Goal: Communication & Community: Answer question/provide support

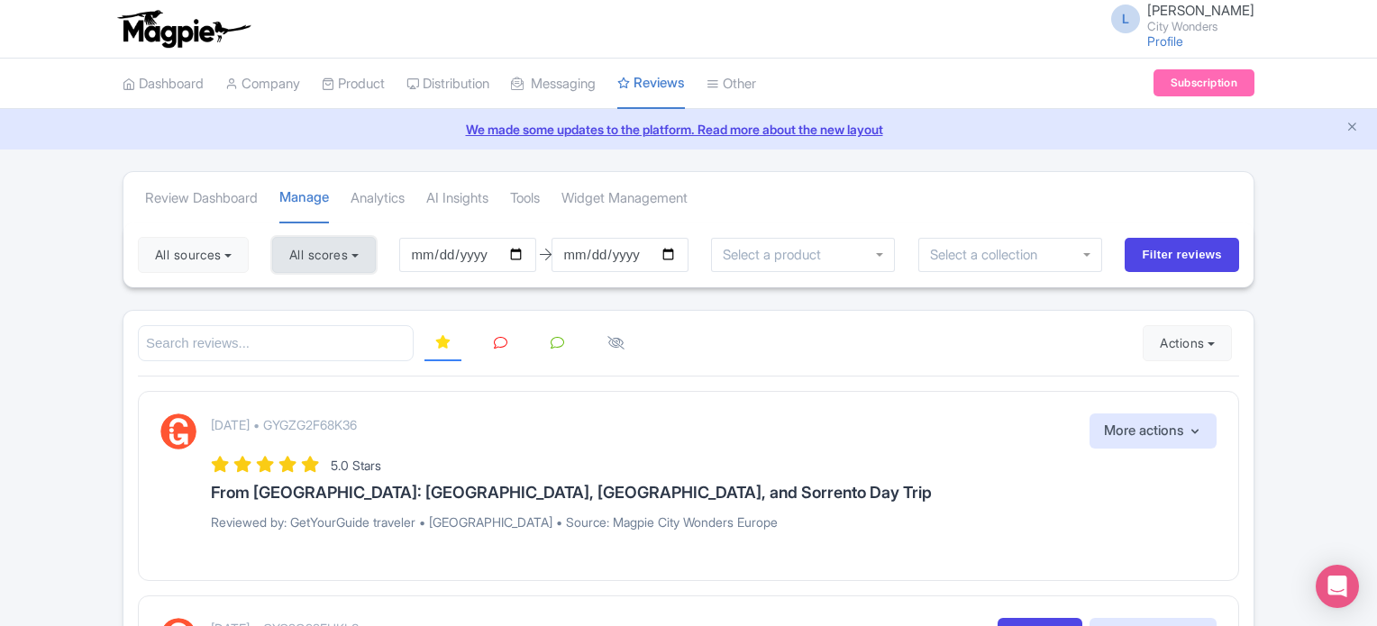
click at [348, 256] on button "All scores" at bounding box center [324, 255] width 104 height 36
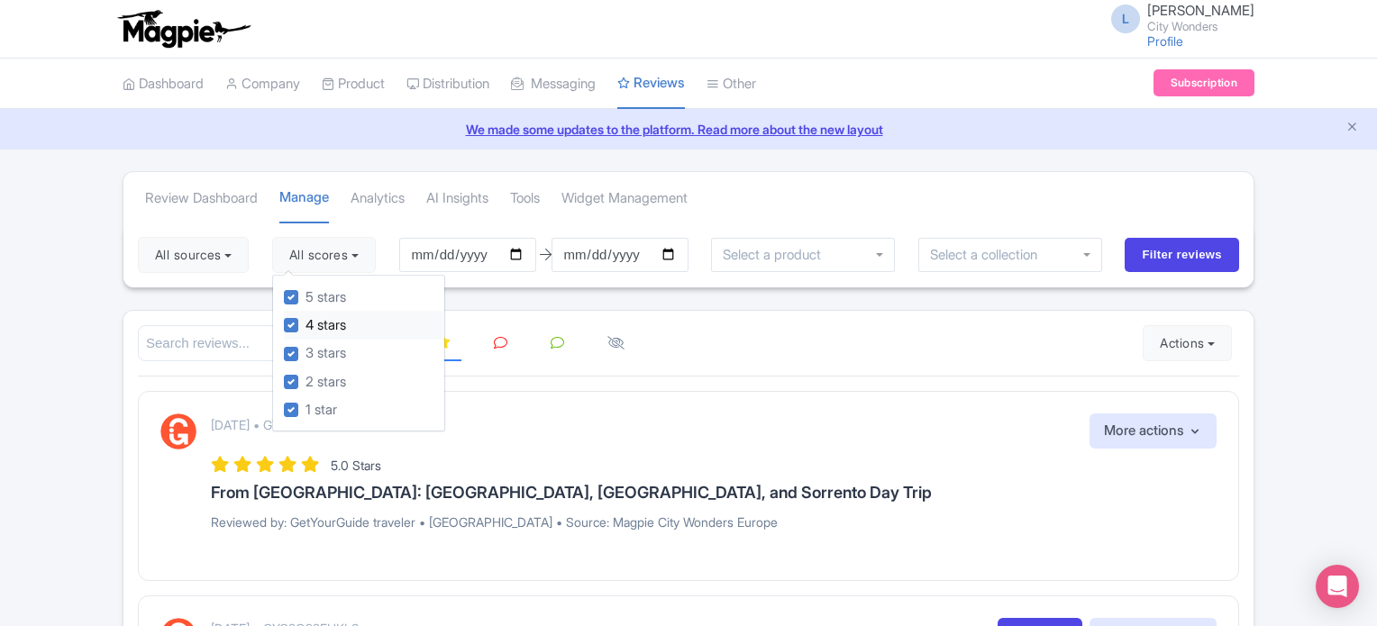
drag, startPoint x: 284, startPoint y: 291, endPoint x: 295, endPoint y: 316, distance: 27.5
click at [285, 295] on div "5 stars 4 stars 3 stars 2 stars 1 star" at bounding box center [358, 354] width 173 height 158
click at [306, 300] on label "5 stars" at bounding box center [326, 297] width 41 height 21
click at [306, 298] on input "5 stars" at bounding box center [312, 293] width 12 height 12
checkbox input "false"
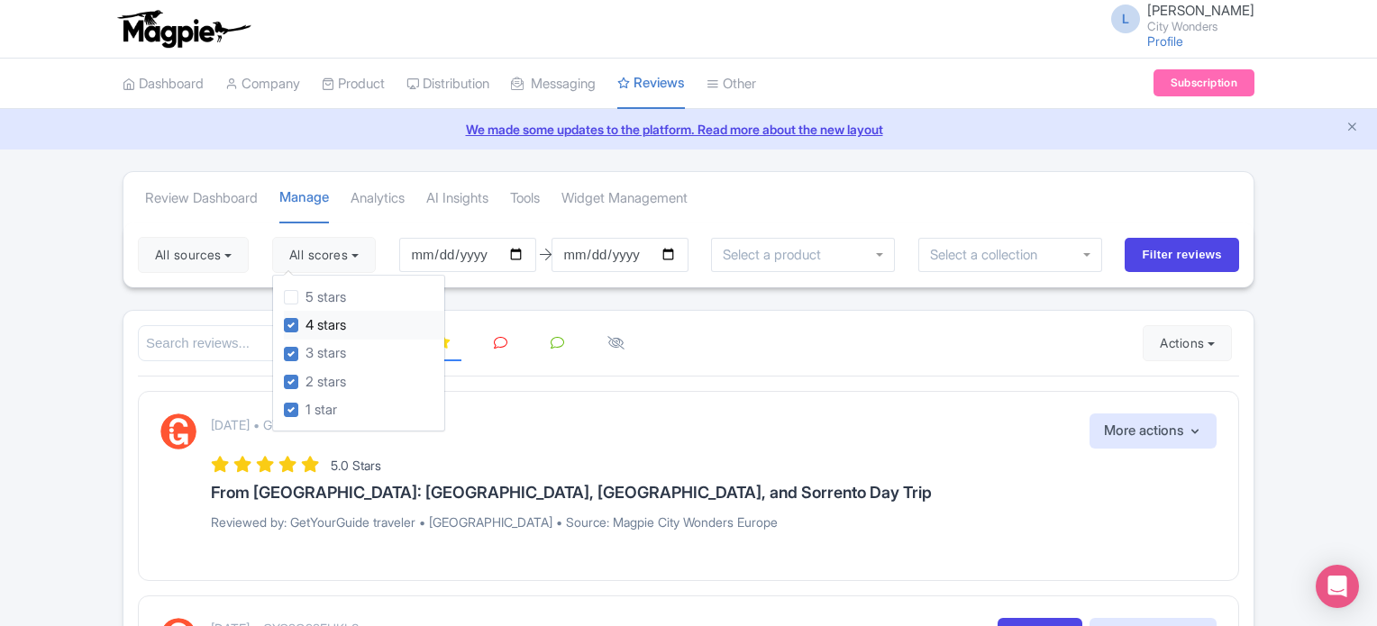
click at [306, 320] on label "4 stars" at bounding box center [326, 325] width 41 height 21
click at [306, 320] on input "4 stars" at bounding box center [312, 321] width 12 height 12
checkbox input "false"
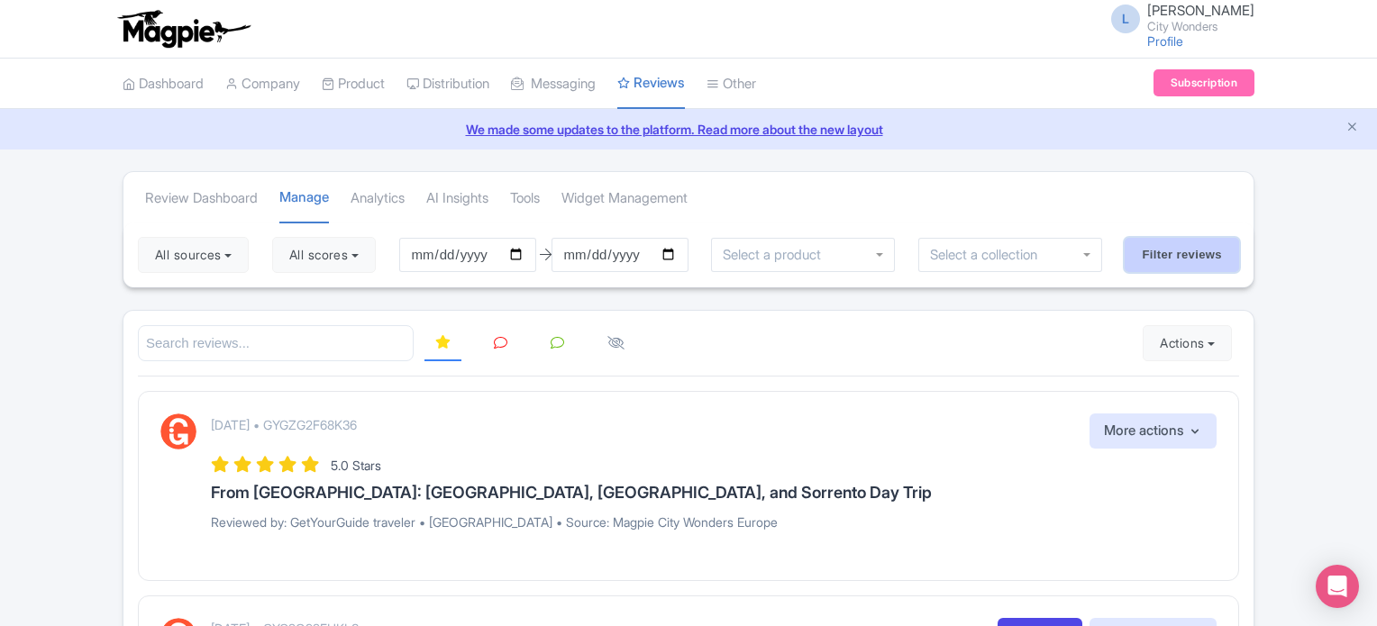
click at [1190, 255] on input "Filter reviews" at bounding box center [1182, 255] width 114 height 34
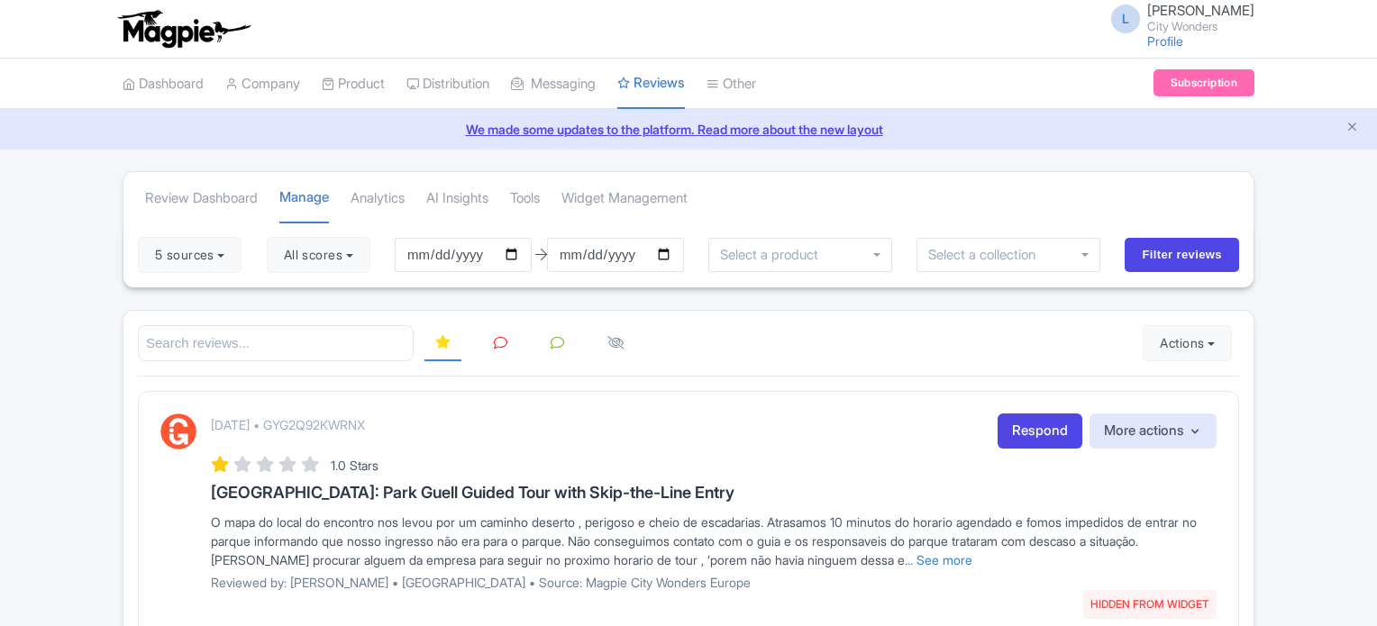
click at [503, 336] on icon at bounding box center [501, 343] width 14 height 14
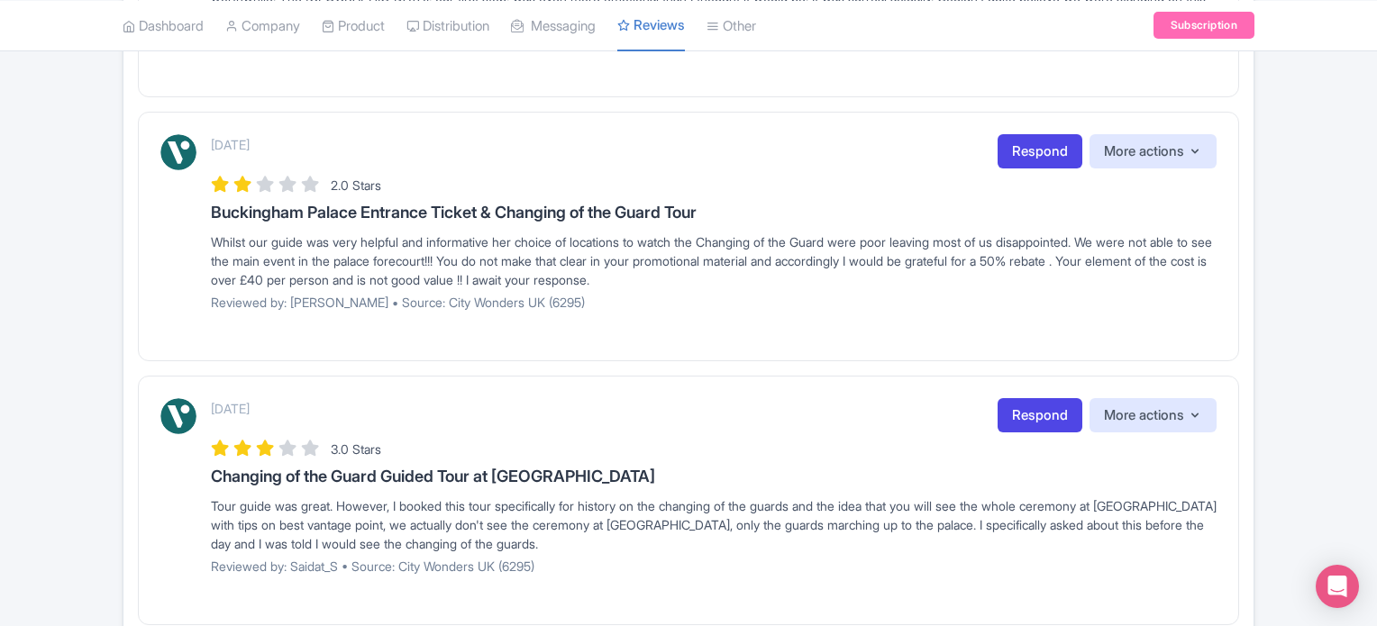
scroll to position [2464, 0]
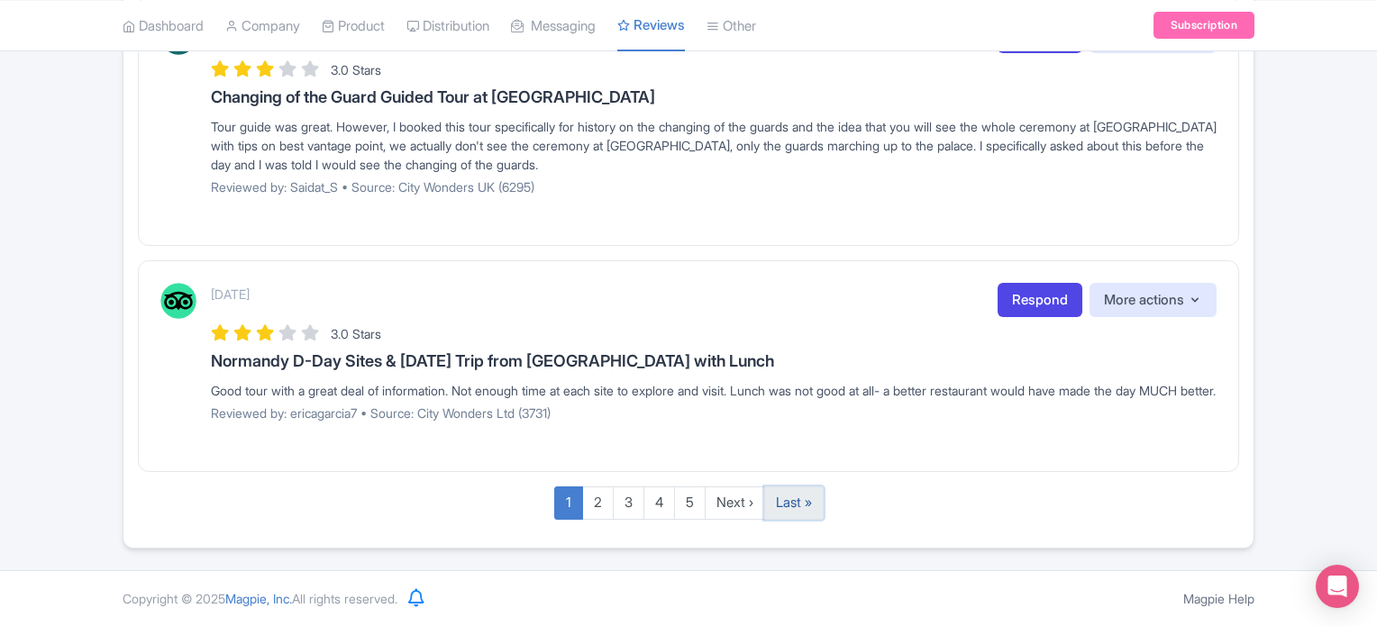
click at [787, 497] on link "Last »" at bounding box center [793, 503] width 59 height 33
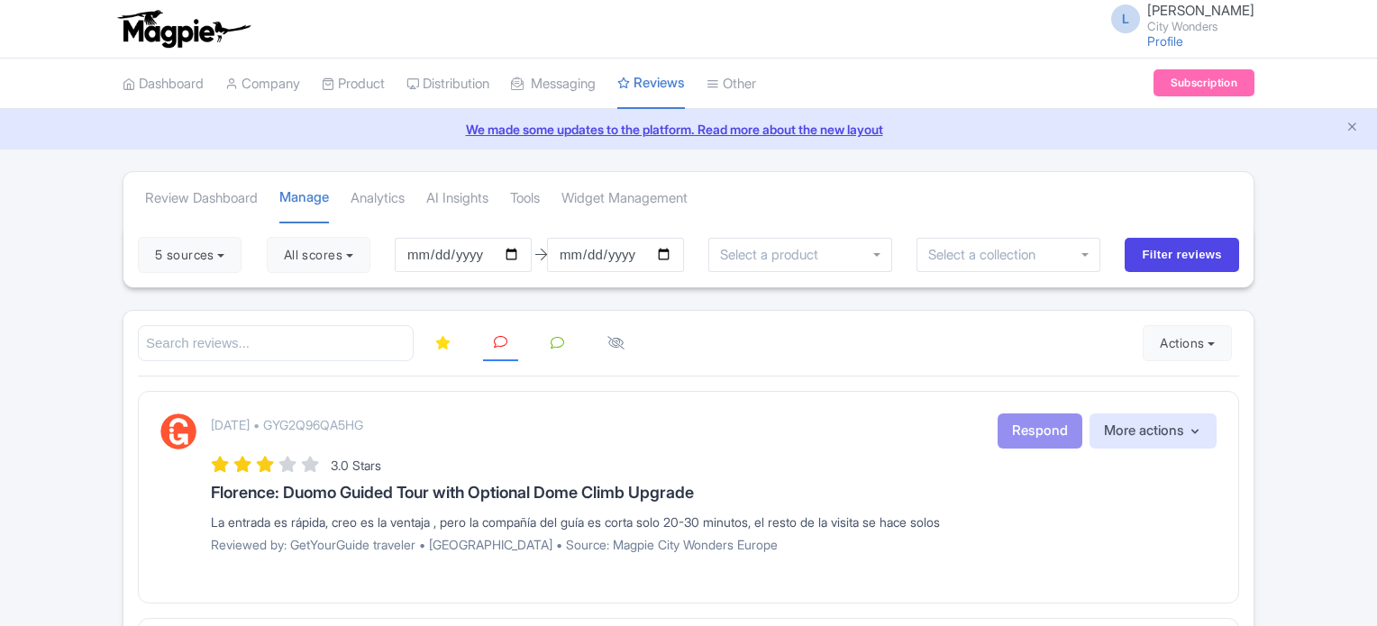
scroll to position [374, 0]
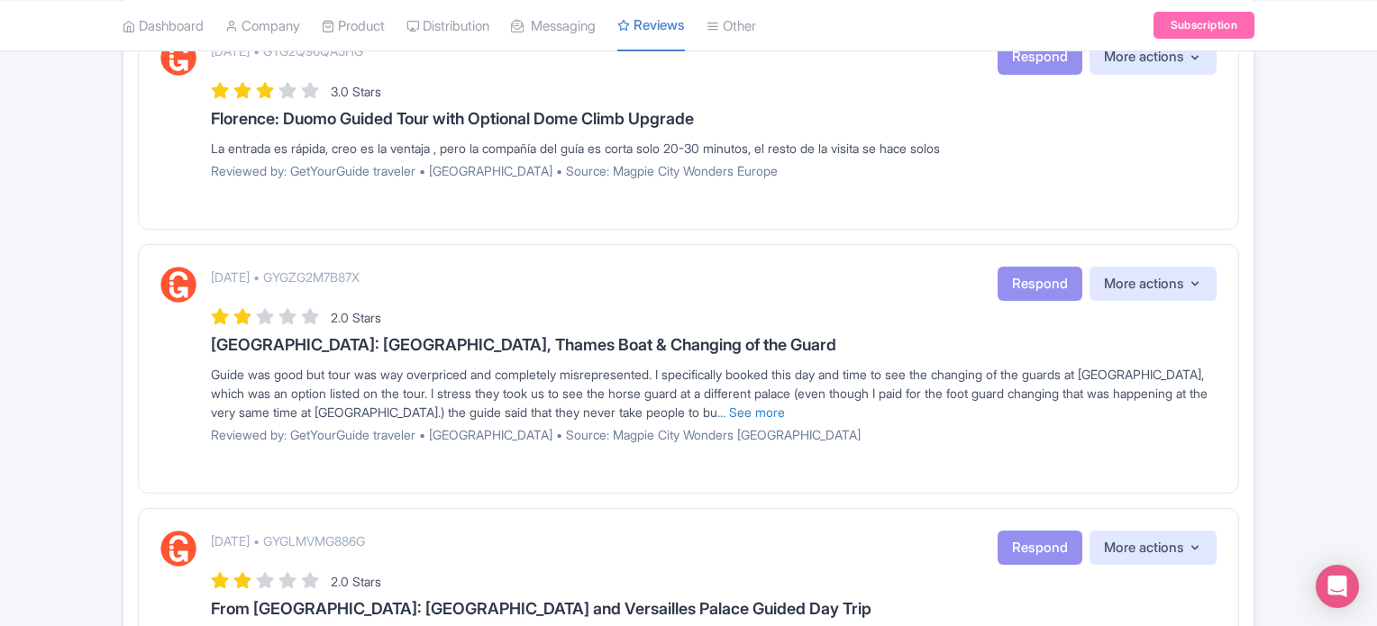
click at [1033, 437] on p "Reviewed by: GetYourGuide traveler • [GEOGRAPHIC_DATA] • Source: Magpie City Wo…" at bounding box center [714, 434] width 1006 height 19
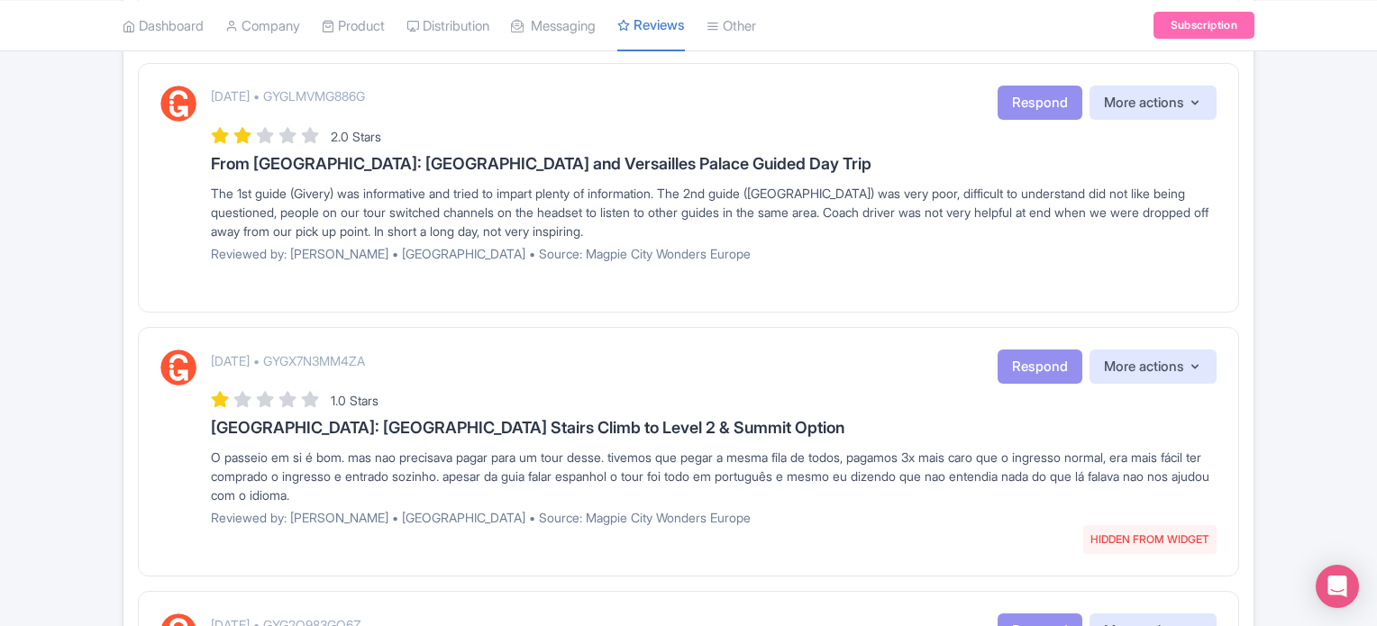
scroll to position [816, 0]
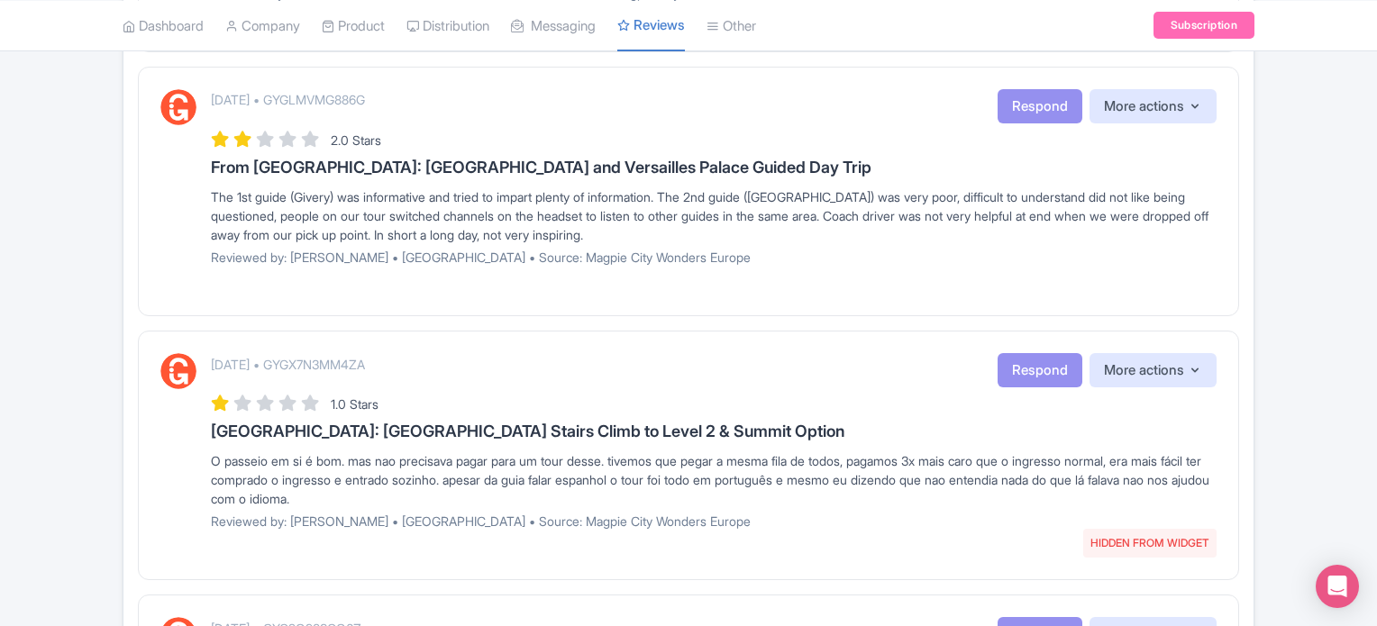
click at [1031, 81] on div "[DATE] • GYGLMVMG886G Respond More actions Hide from this page Hide from review…" at bounding box center [688, 192] width 1101 height 250
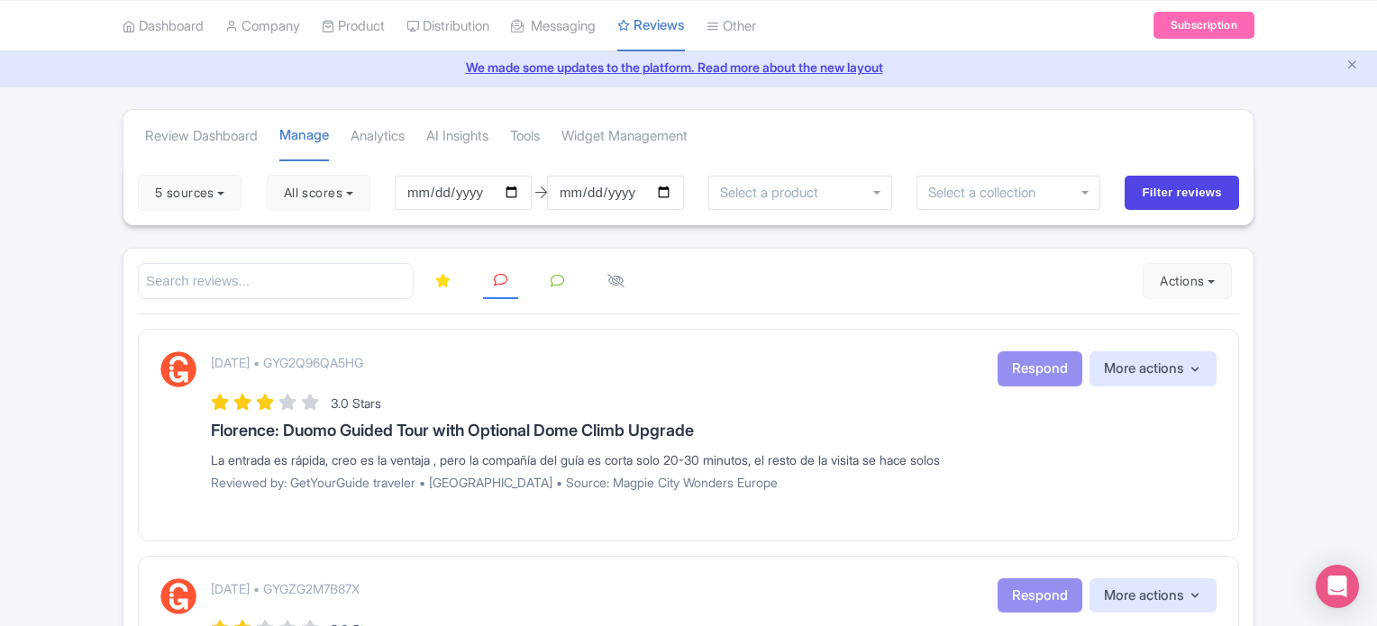
scroll to position [5, 0]
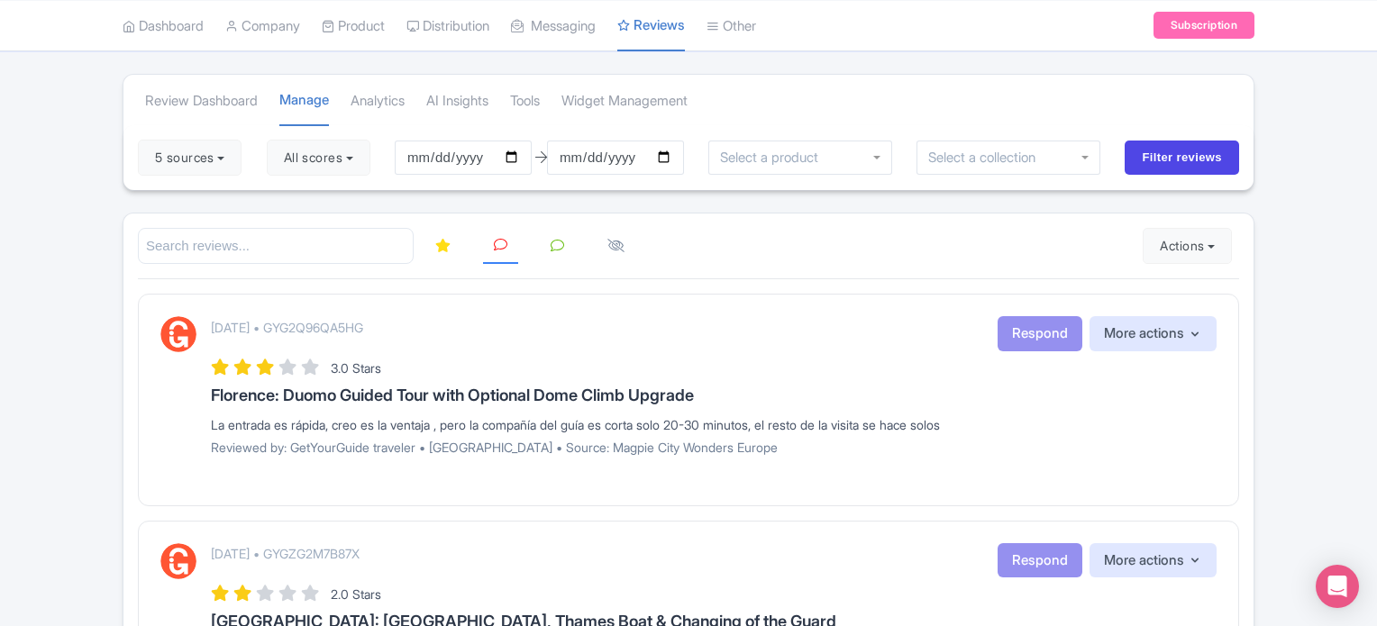
scroll to position [95, 0]
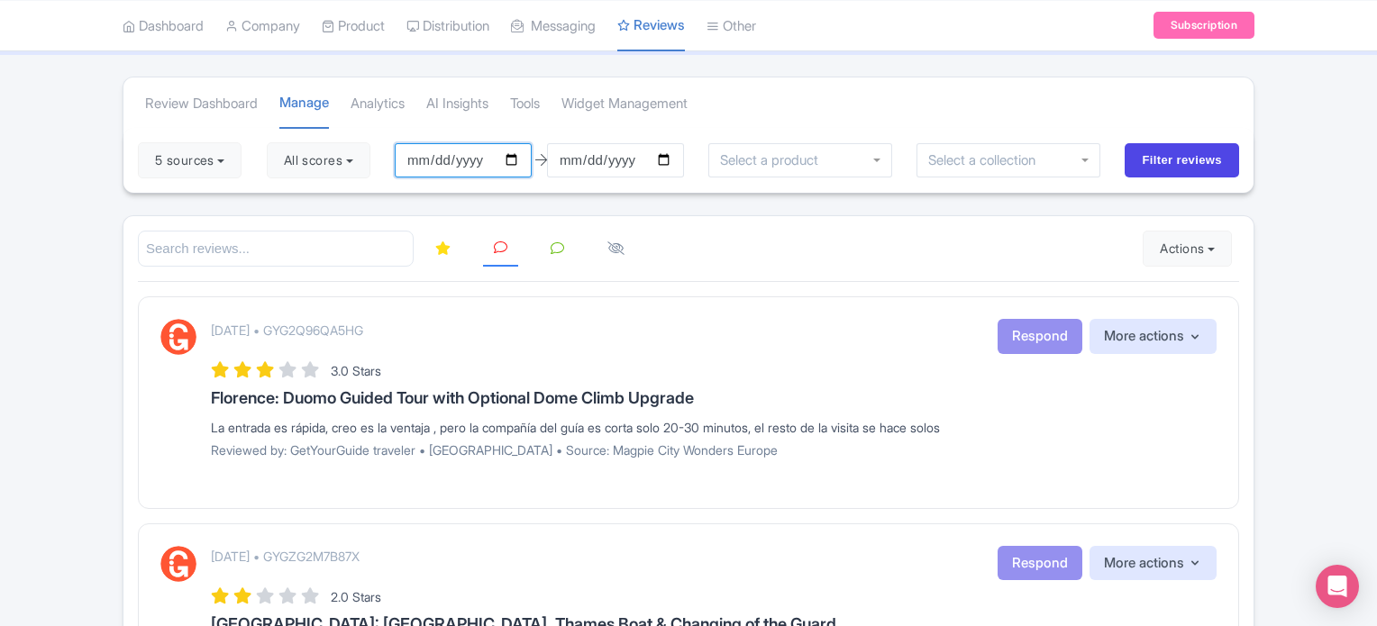
click at [526, 161] on input "[DATE]" at bounding box center [463, 160] width 137 height 34
type input "2025-09-01"
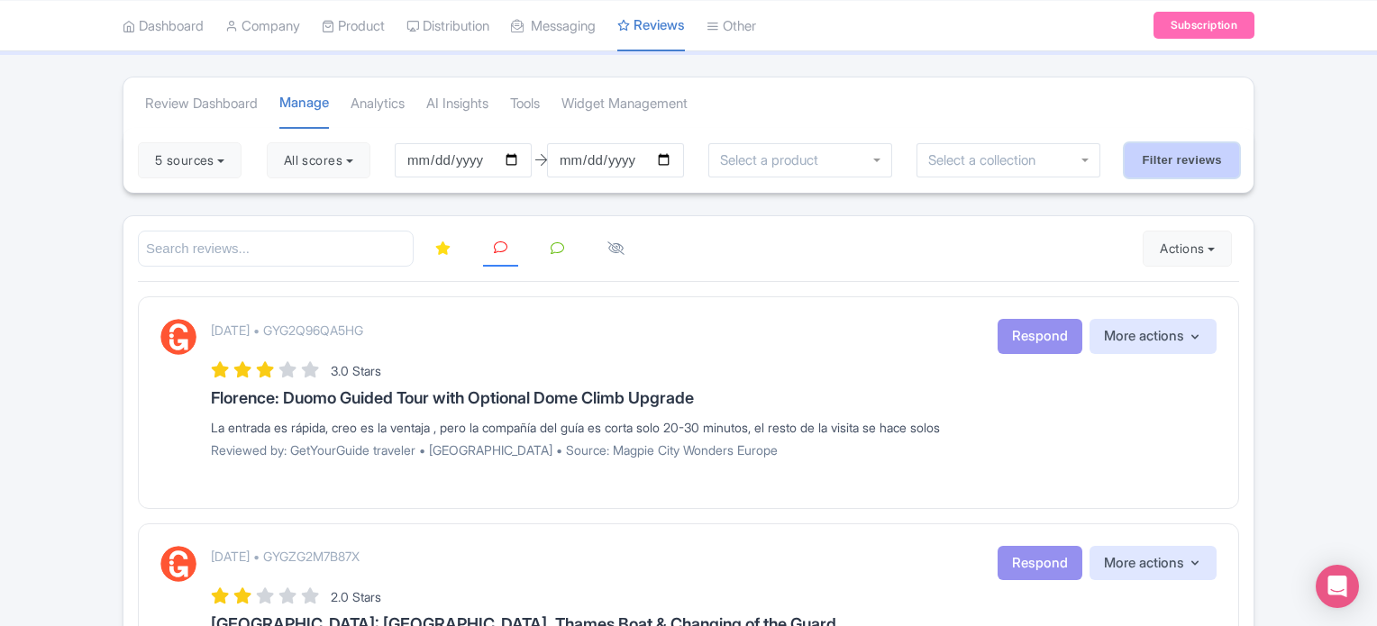
click at [1162, 161] on input "Filter reviews" at bounding box center [1182, 160] width 114 height 34
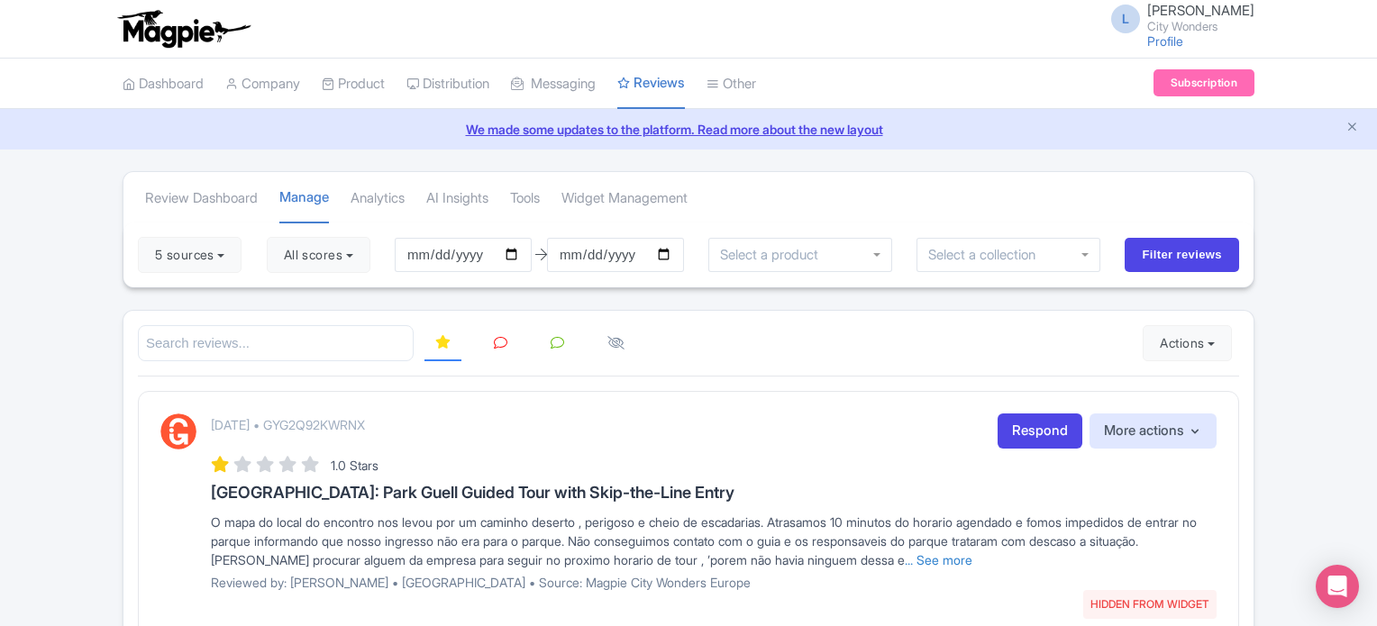
click at [501, 336] on icon at bounding box center [501, 343] width 14 height 14
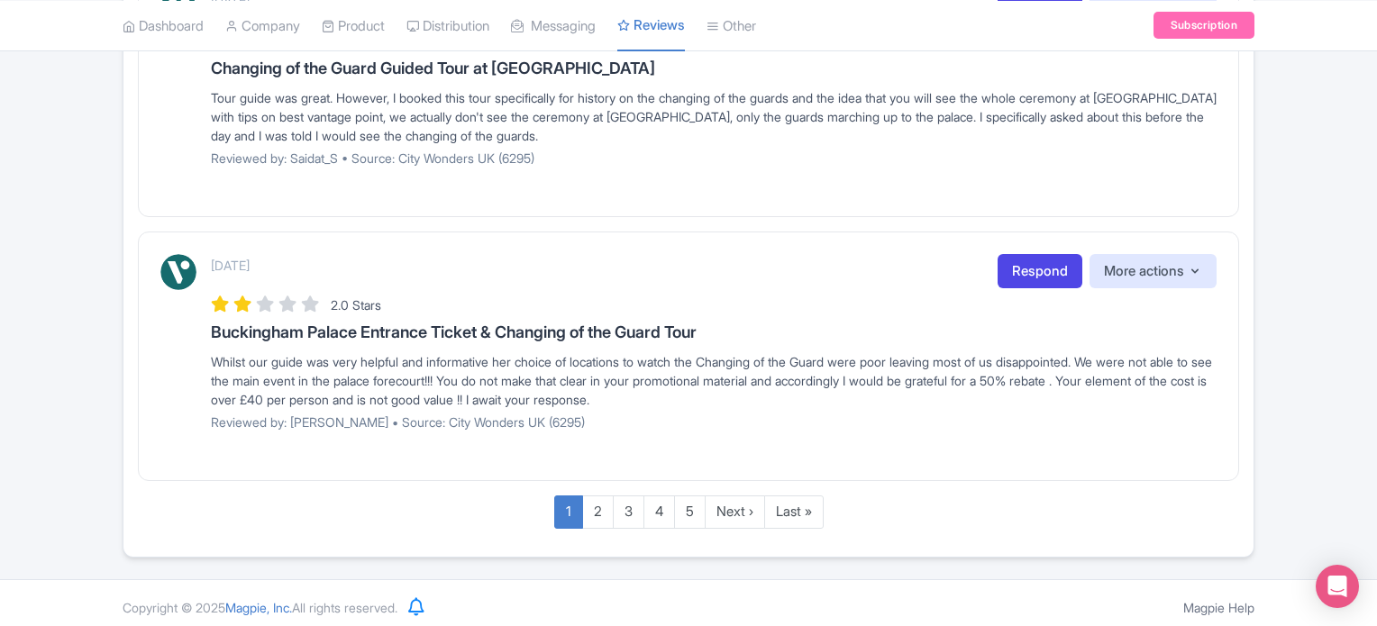
scroll to position [2445, 0]
click at [805, 501] on link "Last »" at bounding box center [793, 510] width 59 height 33
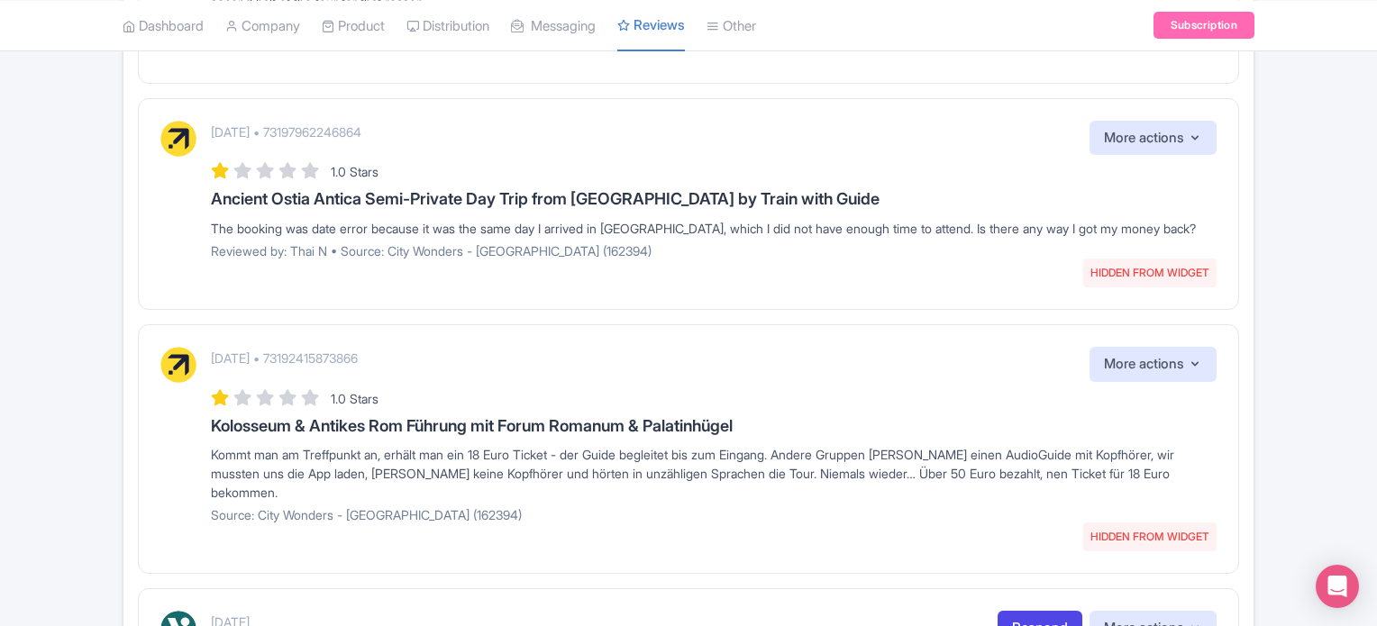
scroll to position [1578, 0]
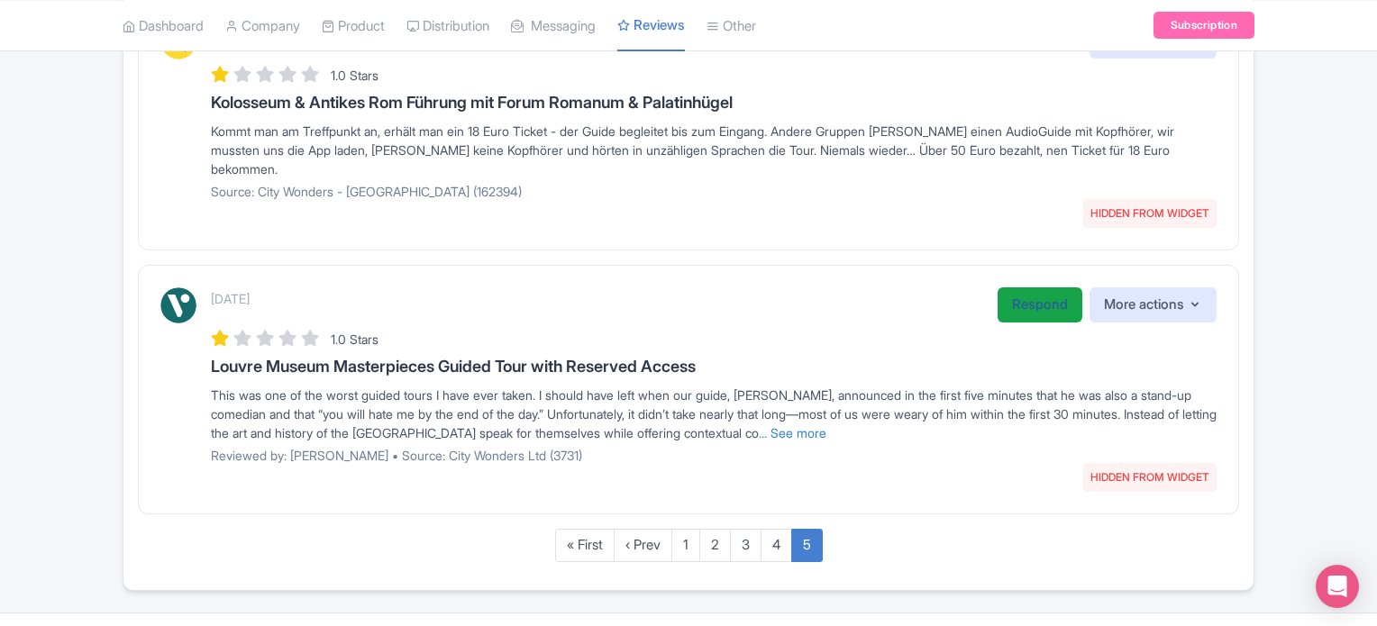
click at [1039, 287] on link "Respond" at bounding box center [1040, 304] width 85 height 35
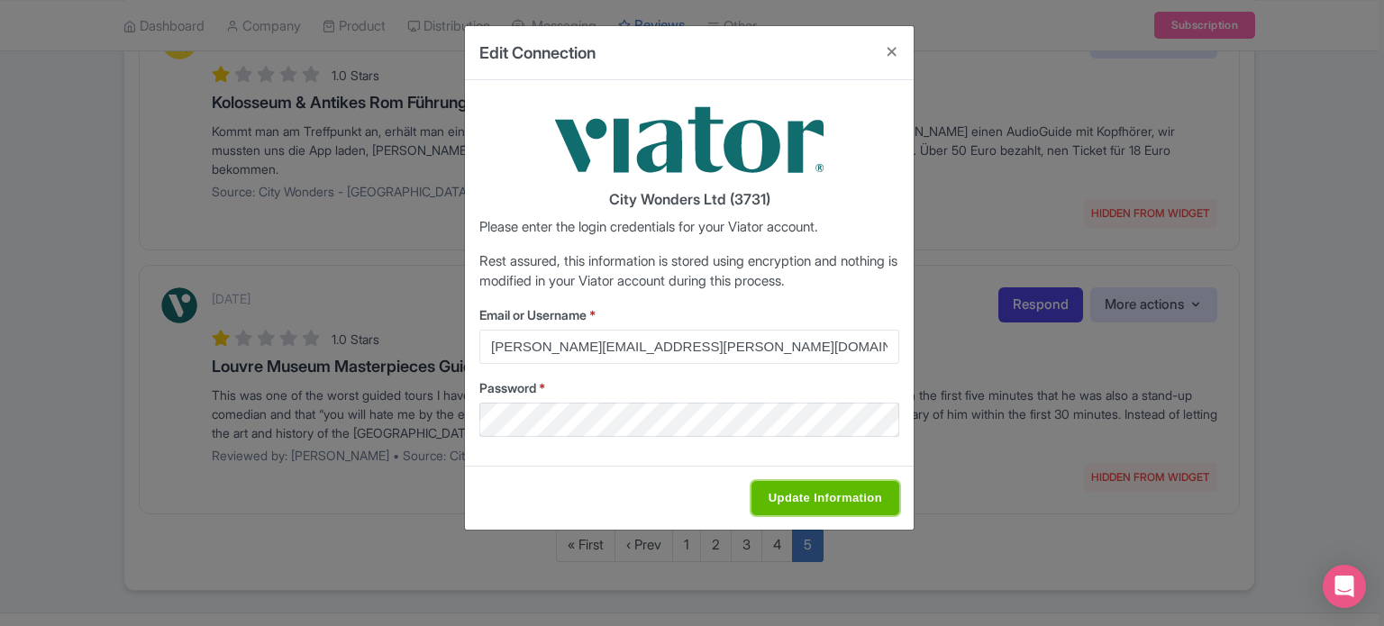
click at [808, 491] on input "Update Information" at bounding box center [826, 498] width 148 height 34
type input "Saving..."
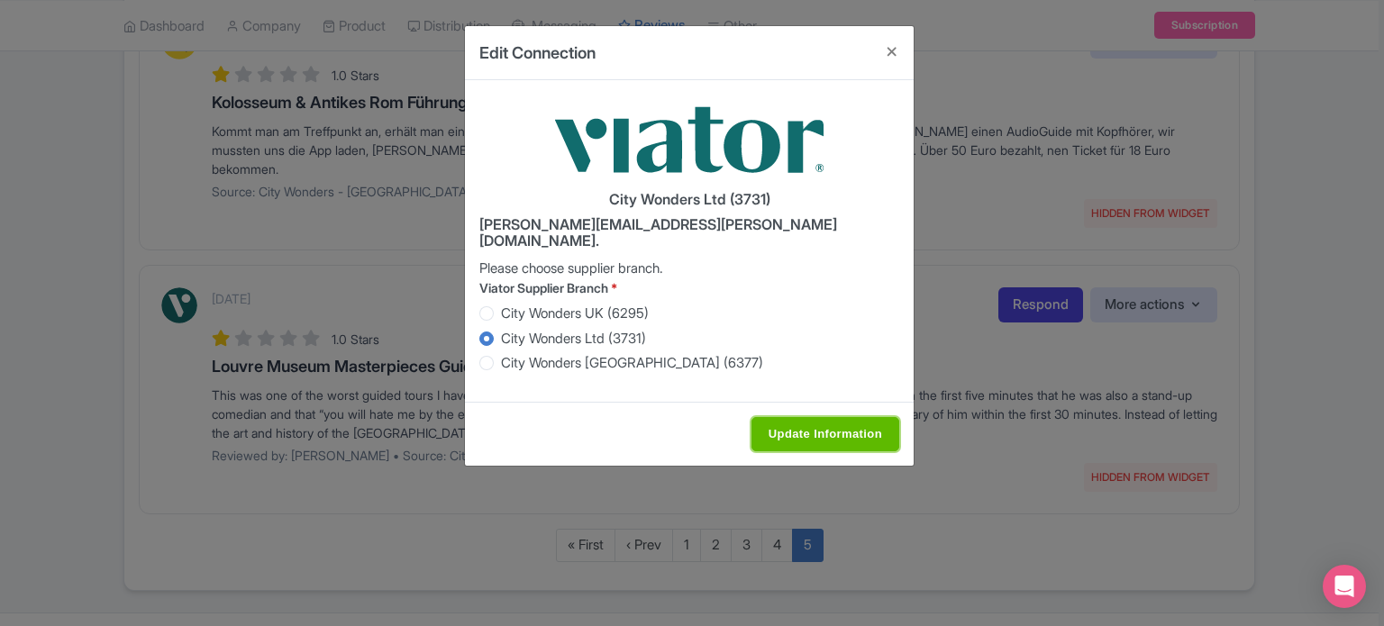
click at [818, 417] on input "Update Information" at bounding box center [826, 434] width 148 height 34
type input "Saving..."
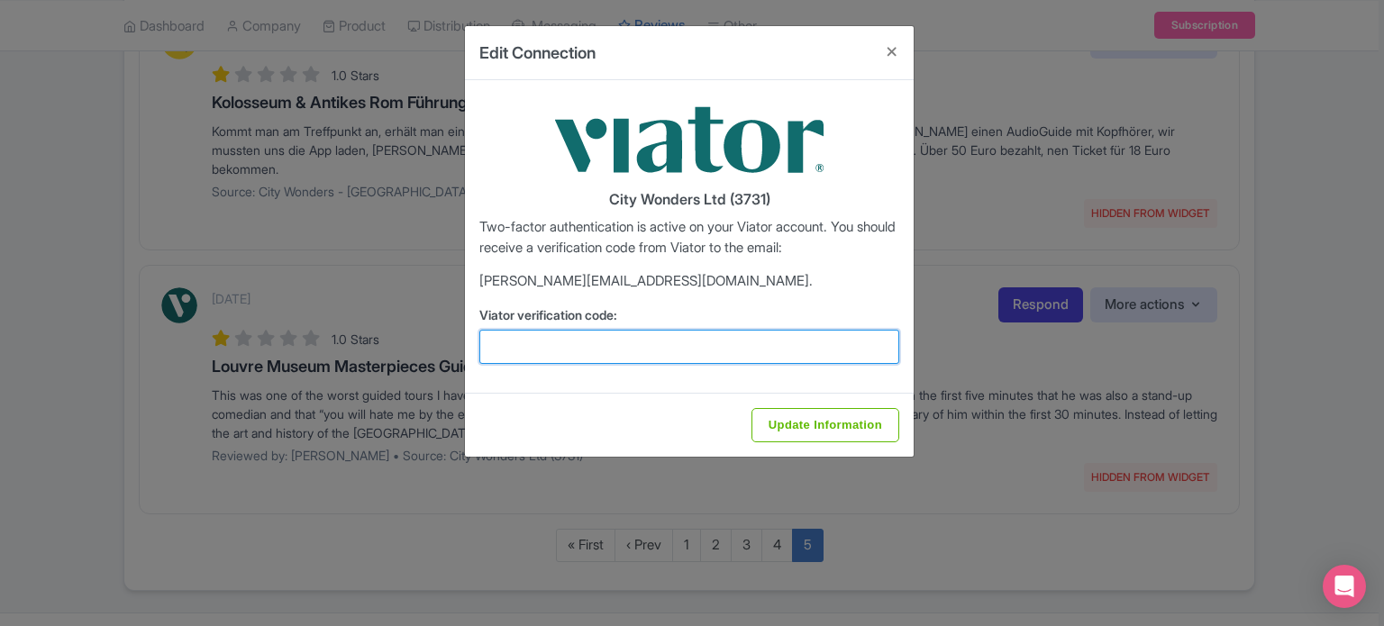
click at [663, 343] on input "Viator verification code:" at bounding box center [689, 347] width 420 height 34
type input "584854"
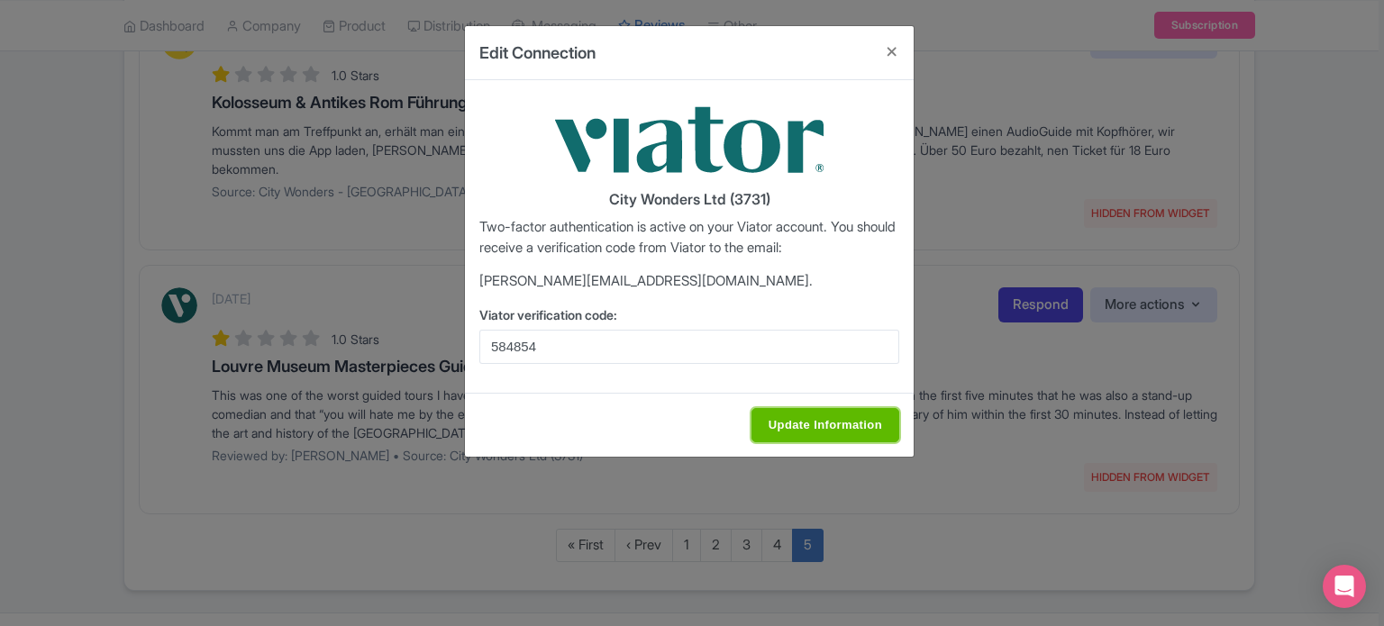
click at [775, 418] on input "Update Information" at bounding box center [826, 425] width 148 height 34
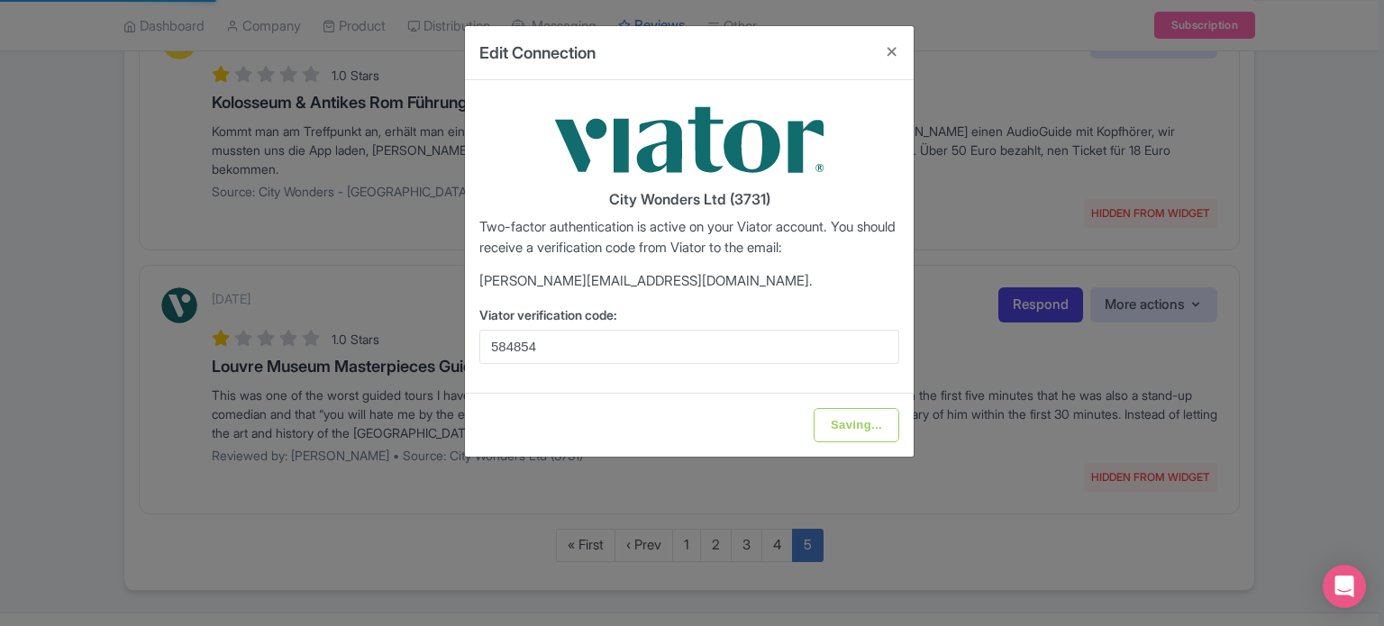
type input "Update Information"
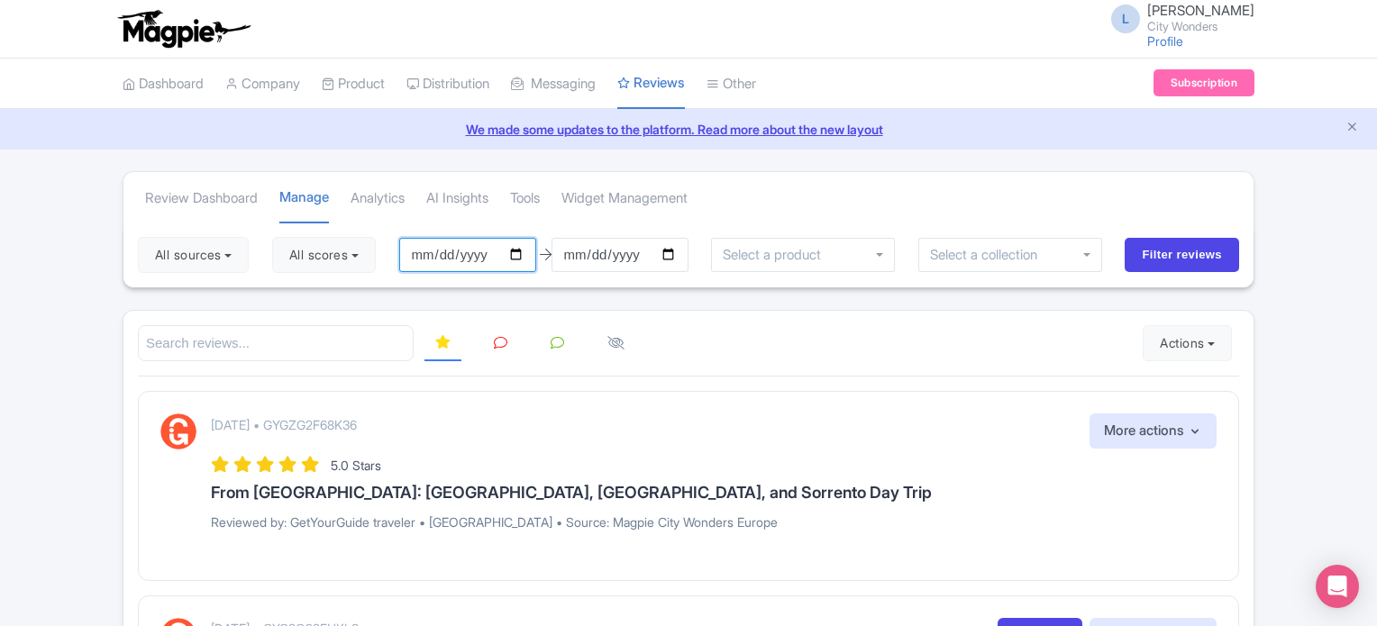
click at [528, 255] on input "[DATE]" at bounding box center [467, 255] width 137 height 34
type input "[DATE]"
click at [363, 259] on button "All scores" at bounding box center [324, 255] width 104 height 36
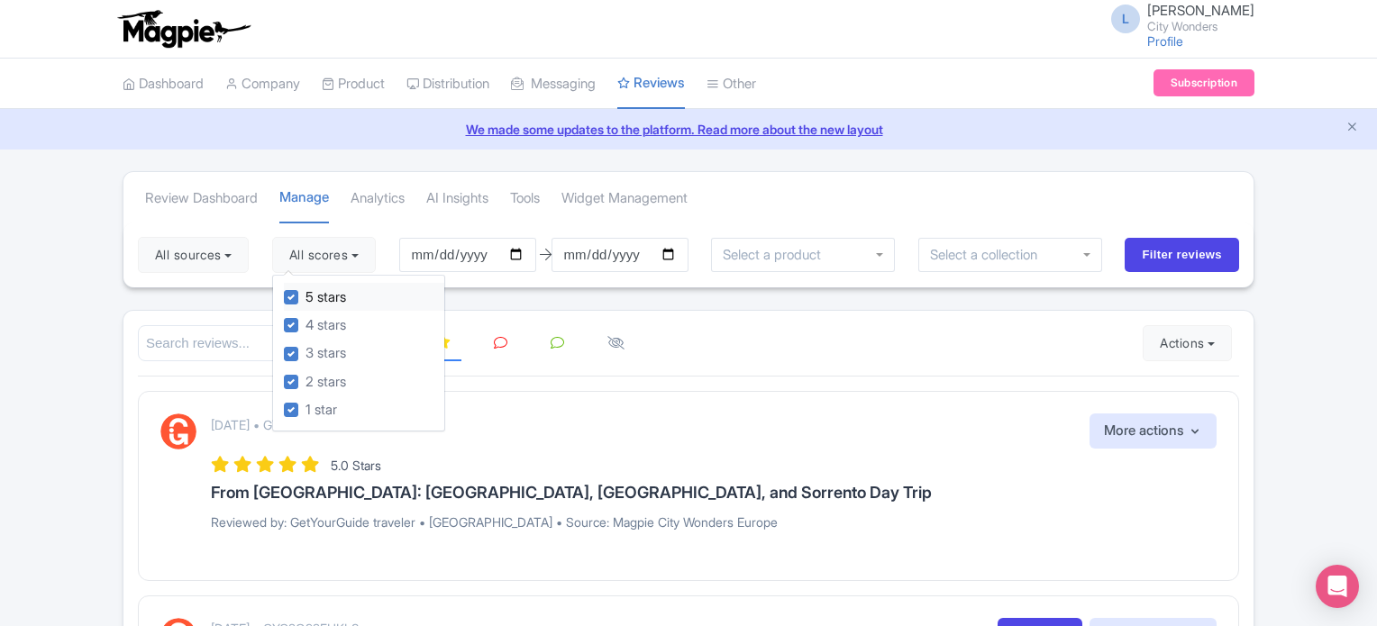
click at [306, 294] on label "5 stars" at bounding box center [326, 297] width 41 height 21
click at [306, 294] on input "5 stars" at bounding box center [312, 293] width 12 height 12
checkbox input "false"
click at [306, 324] on label "4 stars" at bounding box center [326, 325] width 41 height 21
click at [306, 324] on input "4 stars" at bounding box center [312, 321] width 12 height 12
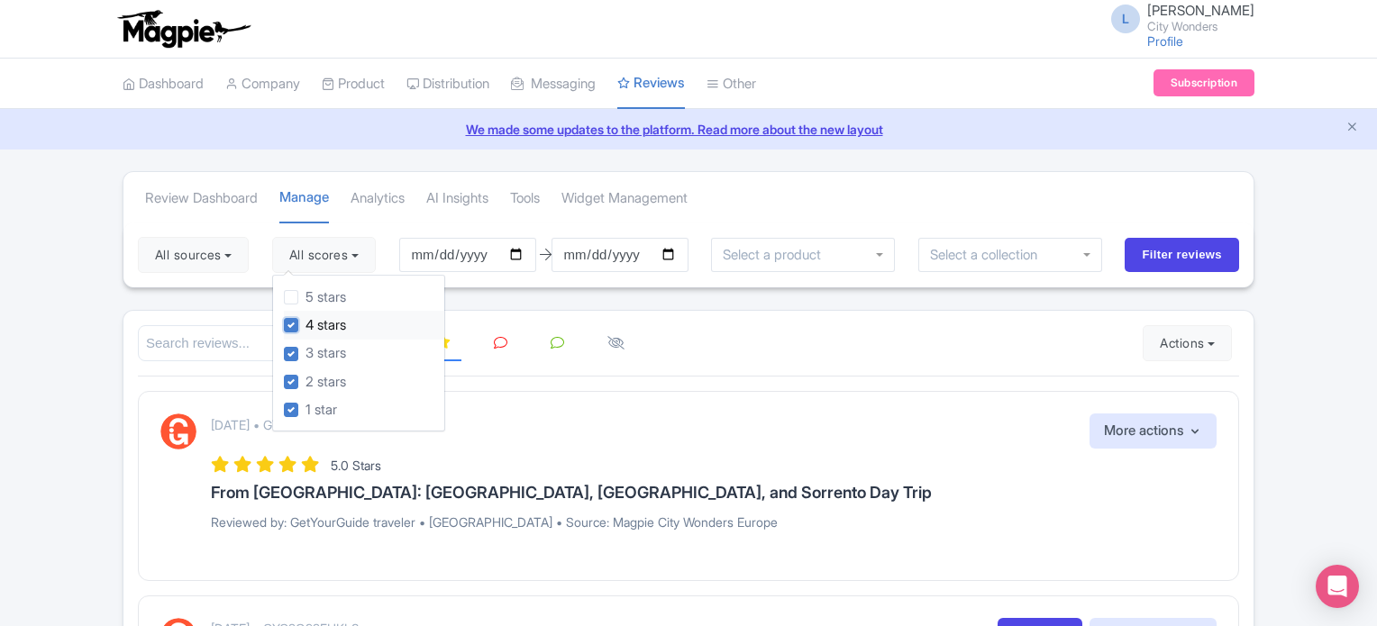
checkbox input "false"
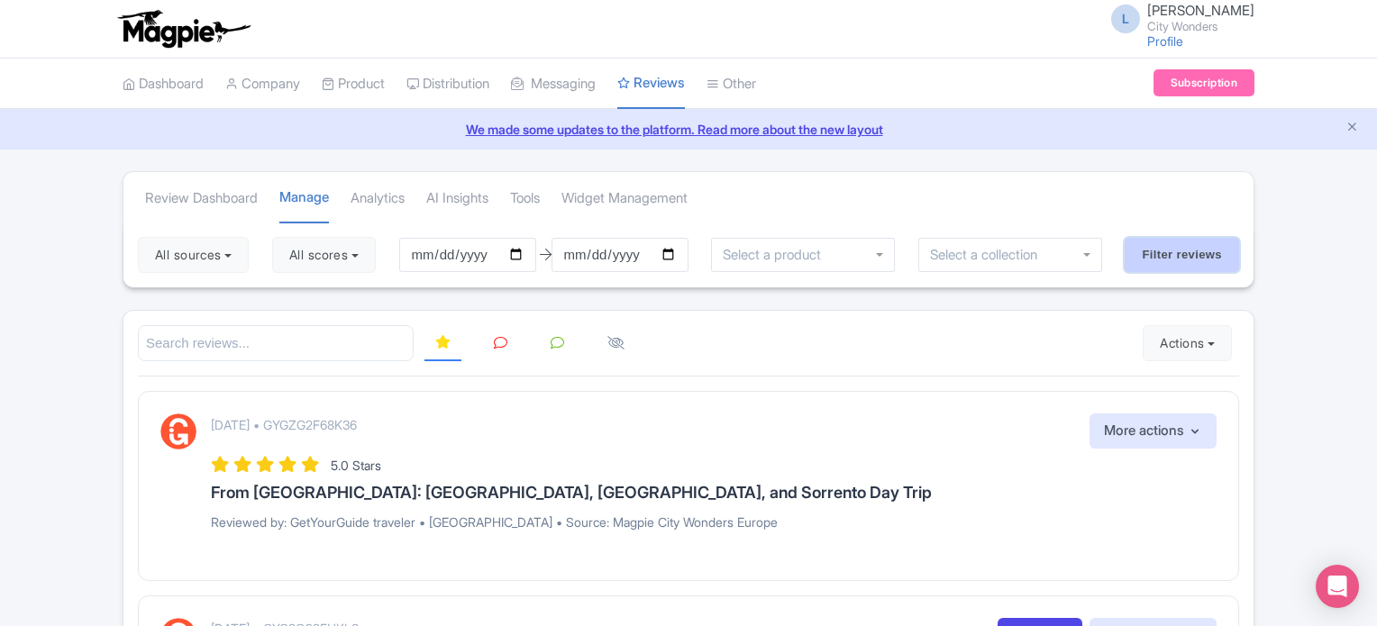
click at [1166, 247] on input "Filter reviews" at bounding box center [1182, 255] width 114 height 34
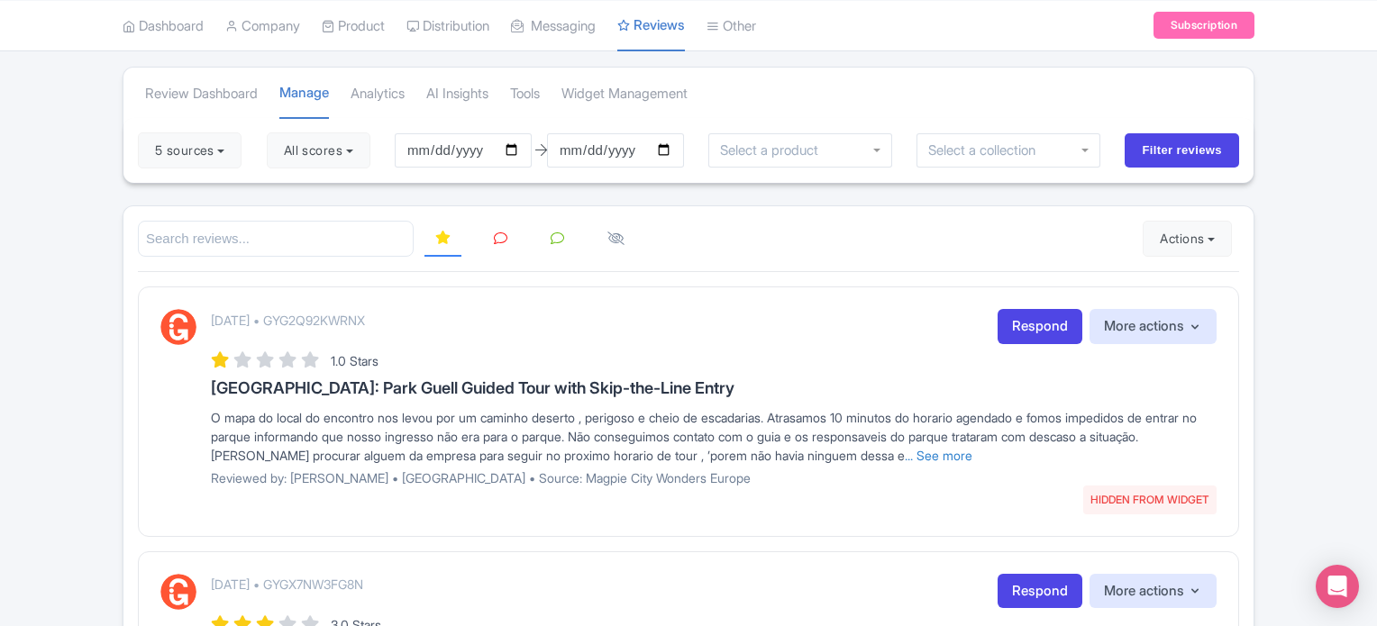
scroll to position [90, 0]
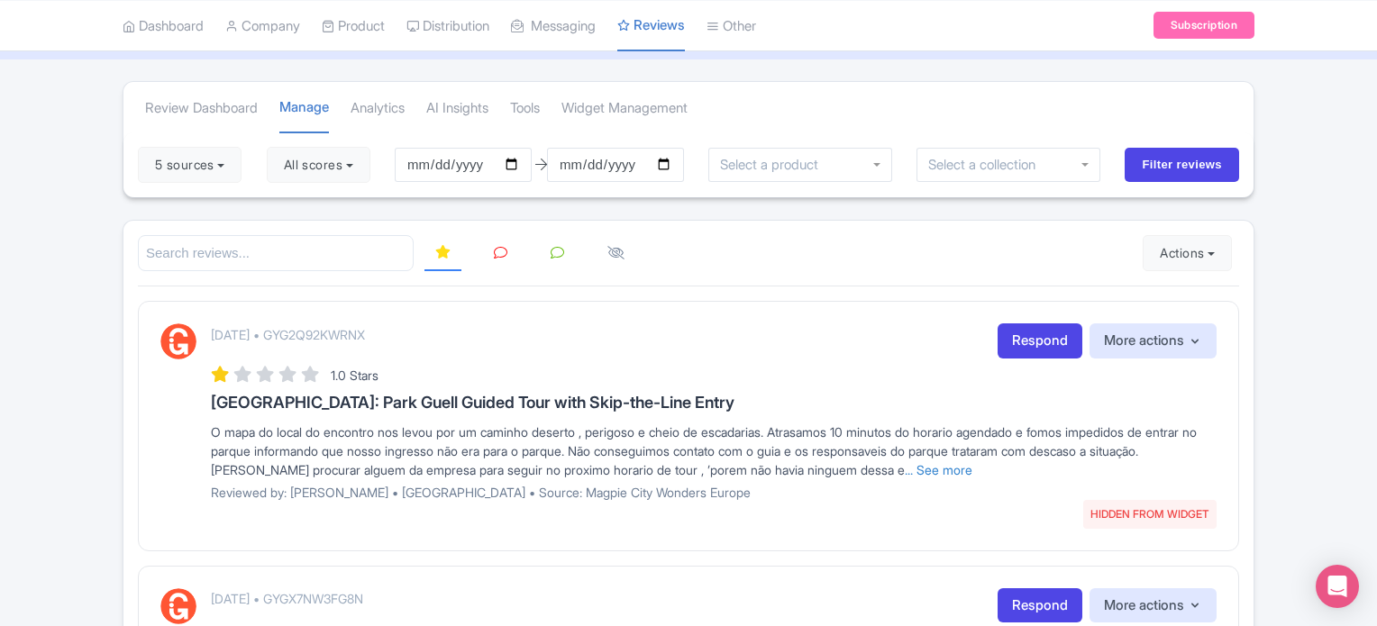
click at [498, 257] on link at bounding box center [500, 253] width 35 height 35
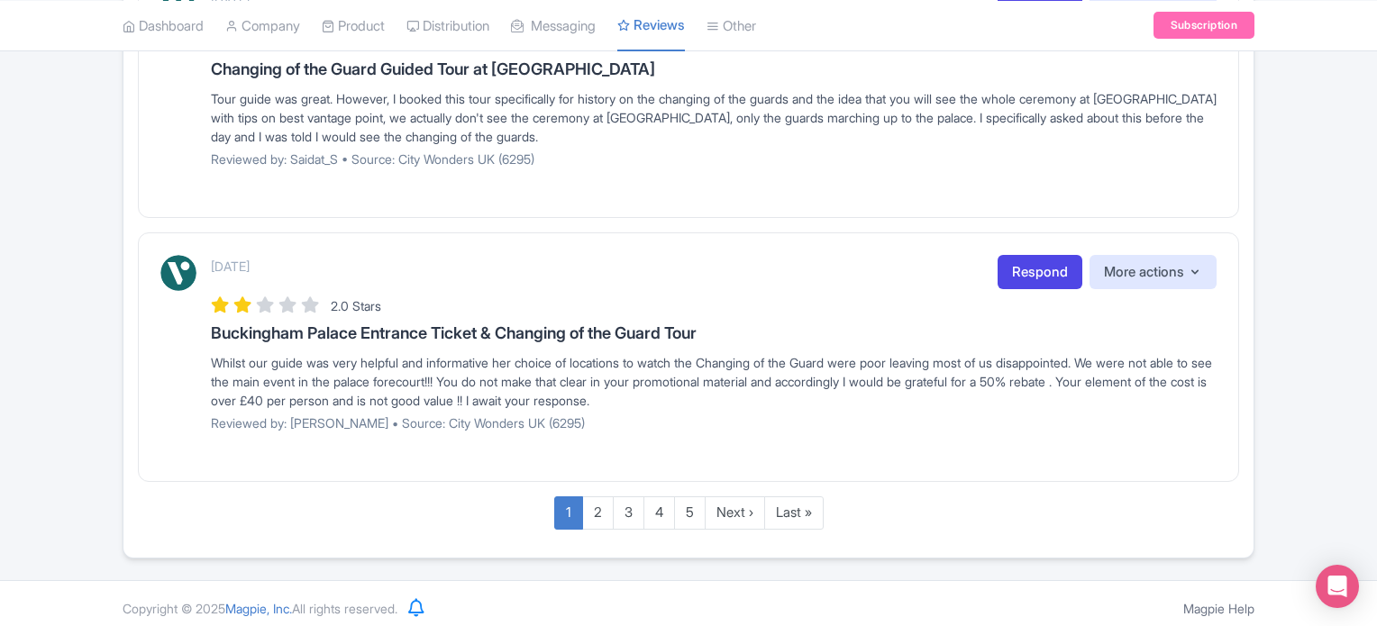
scroll to position [2445, 0]
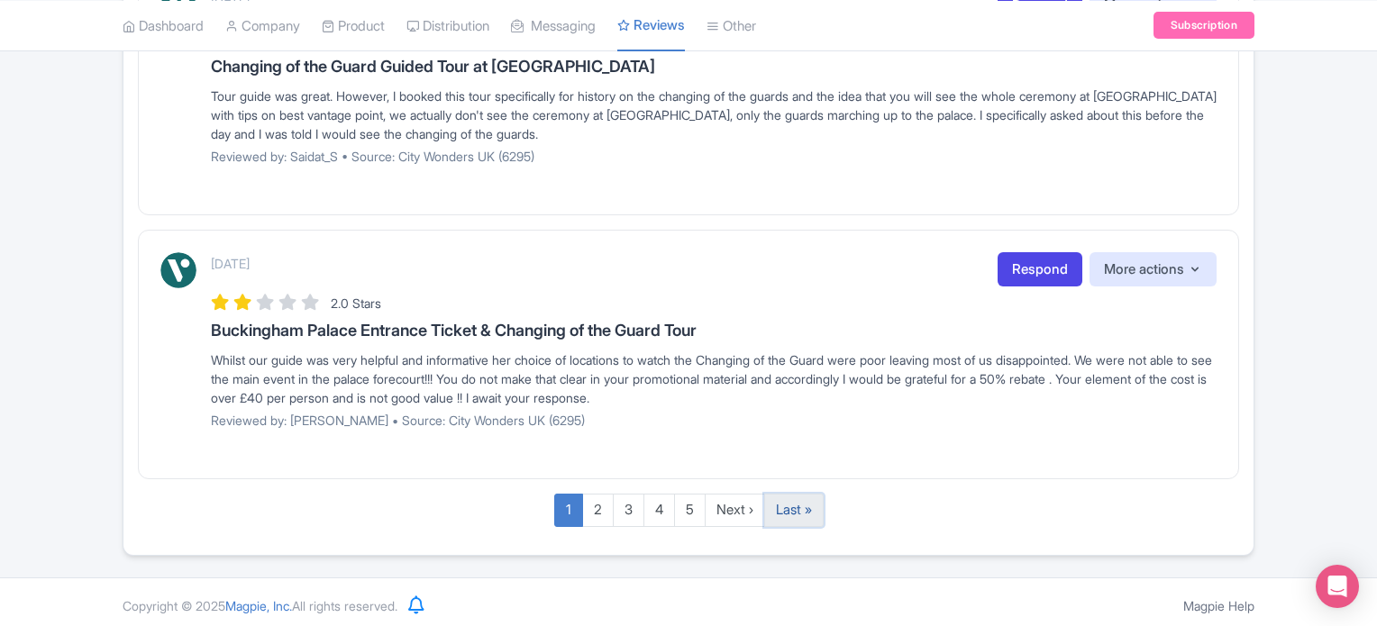
click at [804, 497] on link "Last »" at bounding box center [793, 510] width 59 height 33
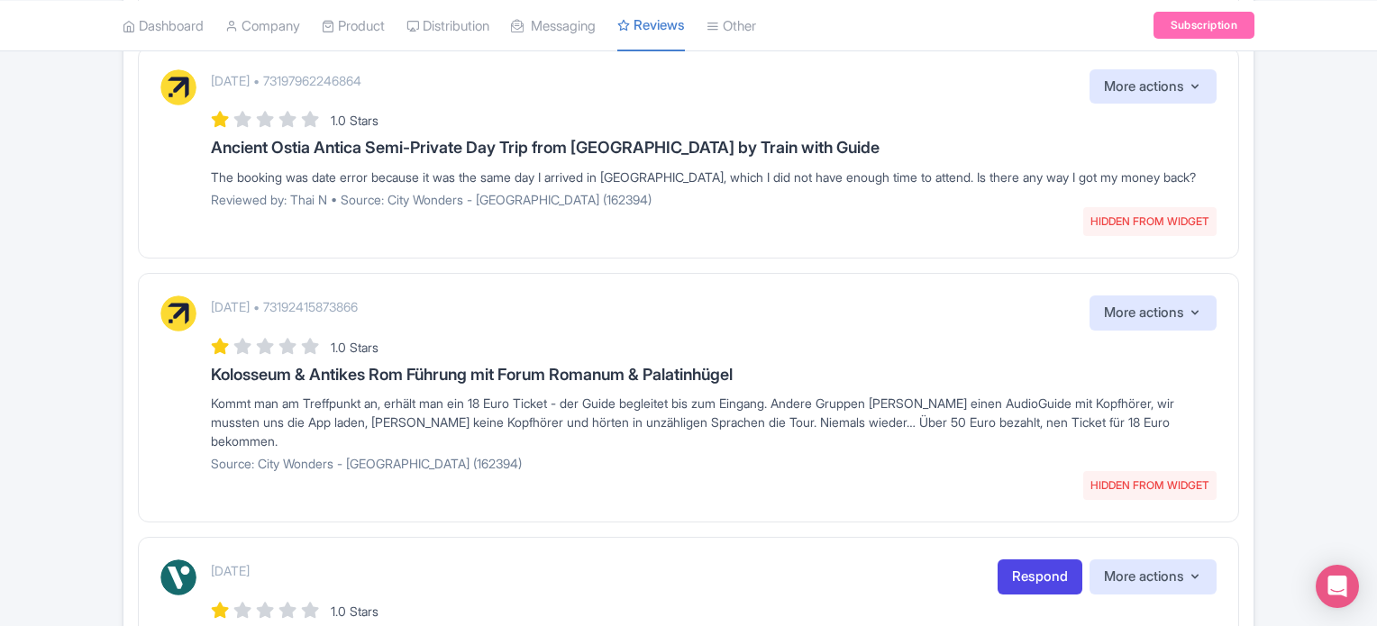
scroll to position [1578, 0]
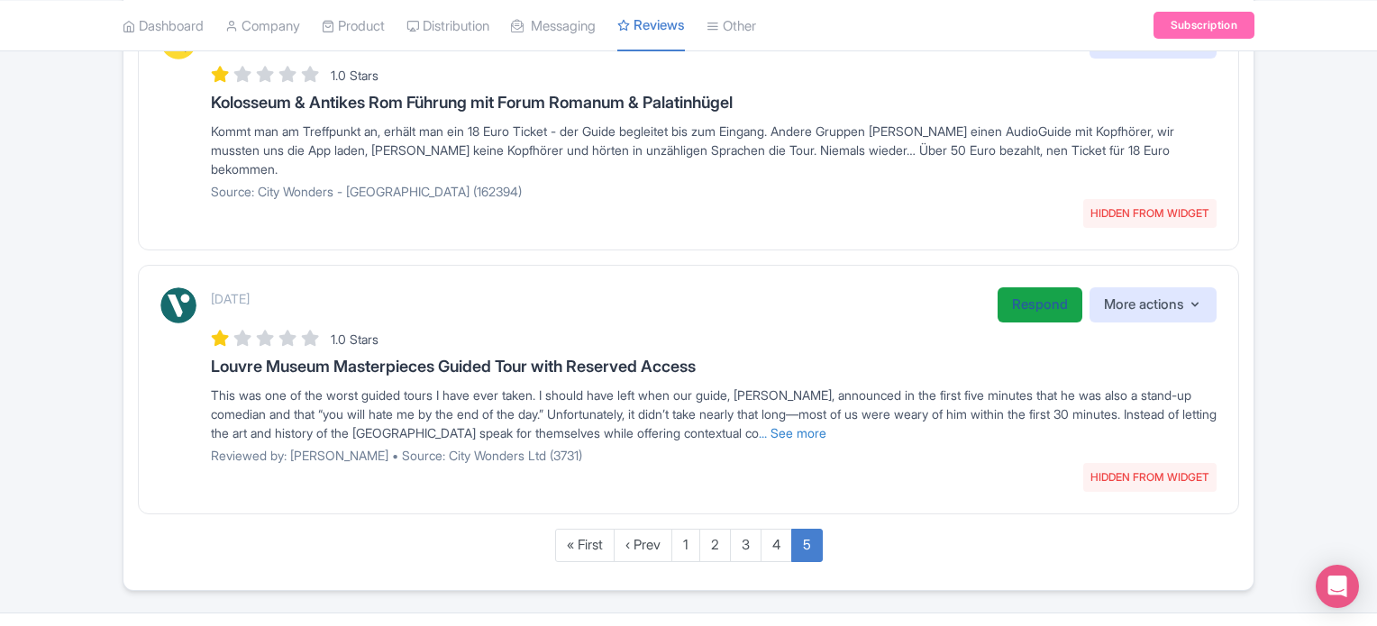
click at [1006, 287] on link "Respond" at bounding box center [1040, 304] width 85 height 35
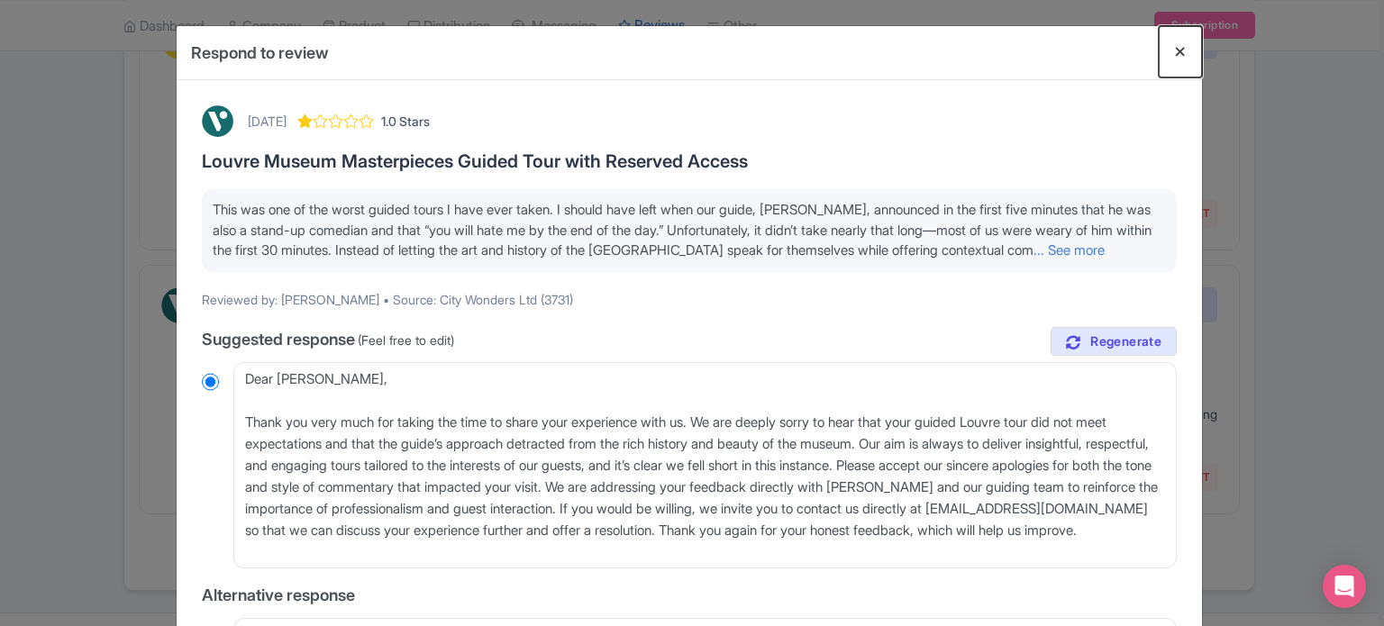
click at [1179, 52] on button "Close" at bounding box center [1180, 51] width 43 height 51
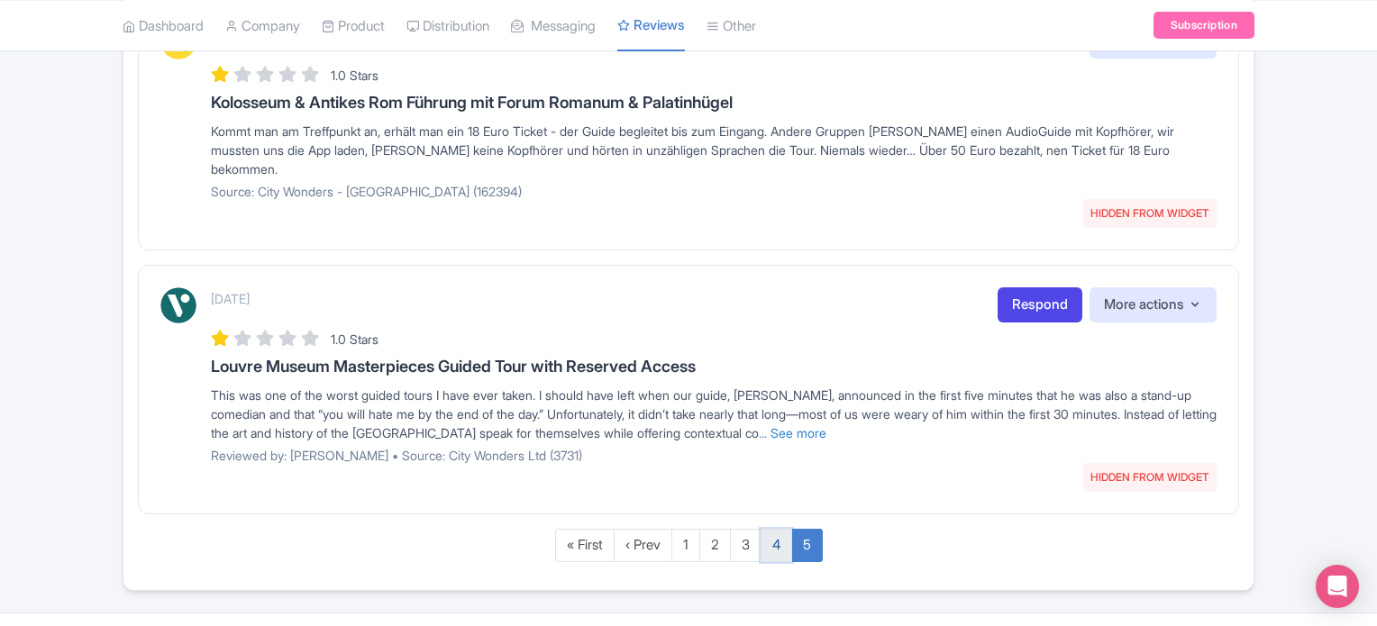
click at [771, 529] on link "4" at bounding box center [777, 545] width 32 height 33
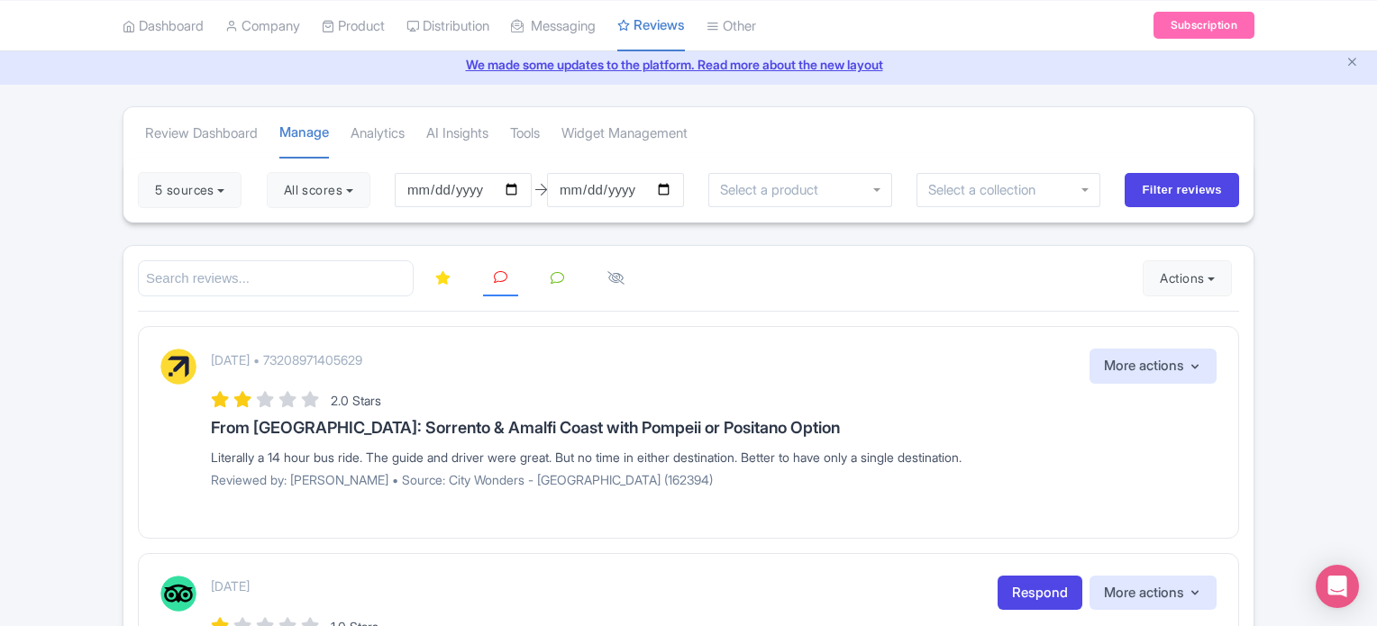
scroll to position [46, 0]
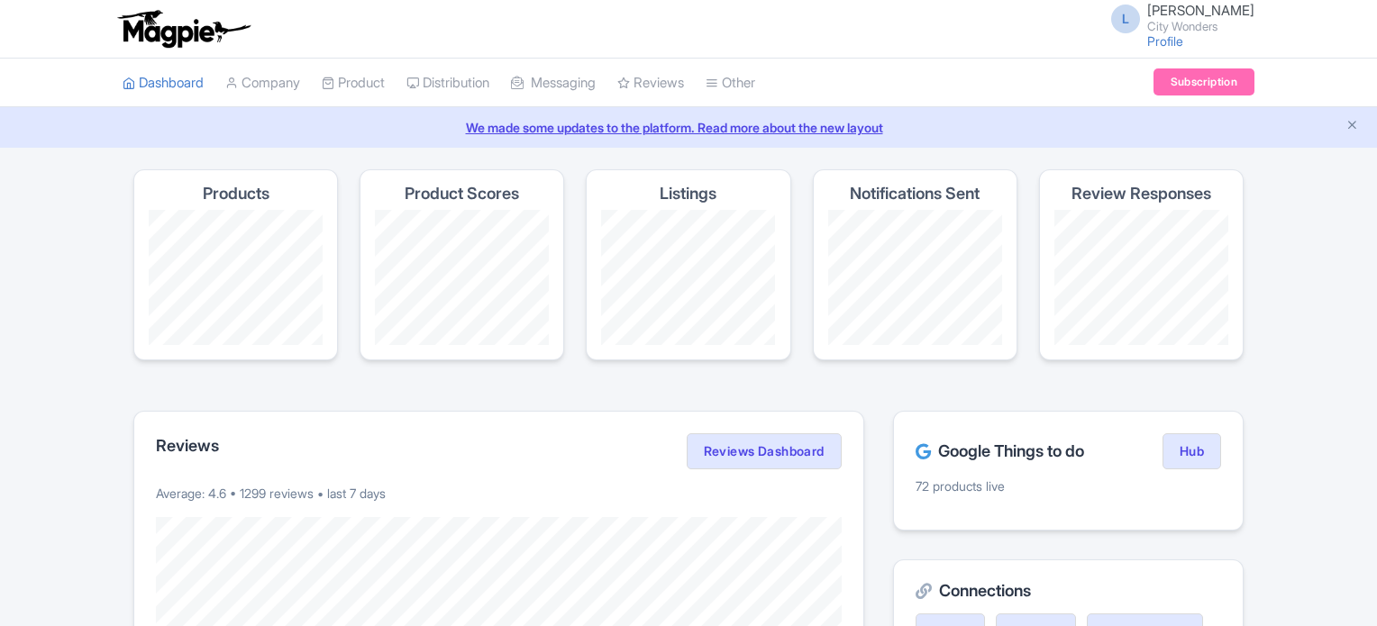
drag, startPoint x: 0, startPoint y: 0, endPoint x: 5, endPoint y: 392, distance: 392.0
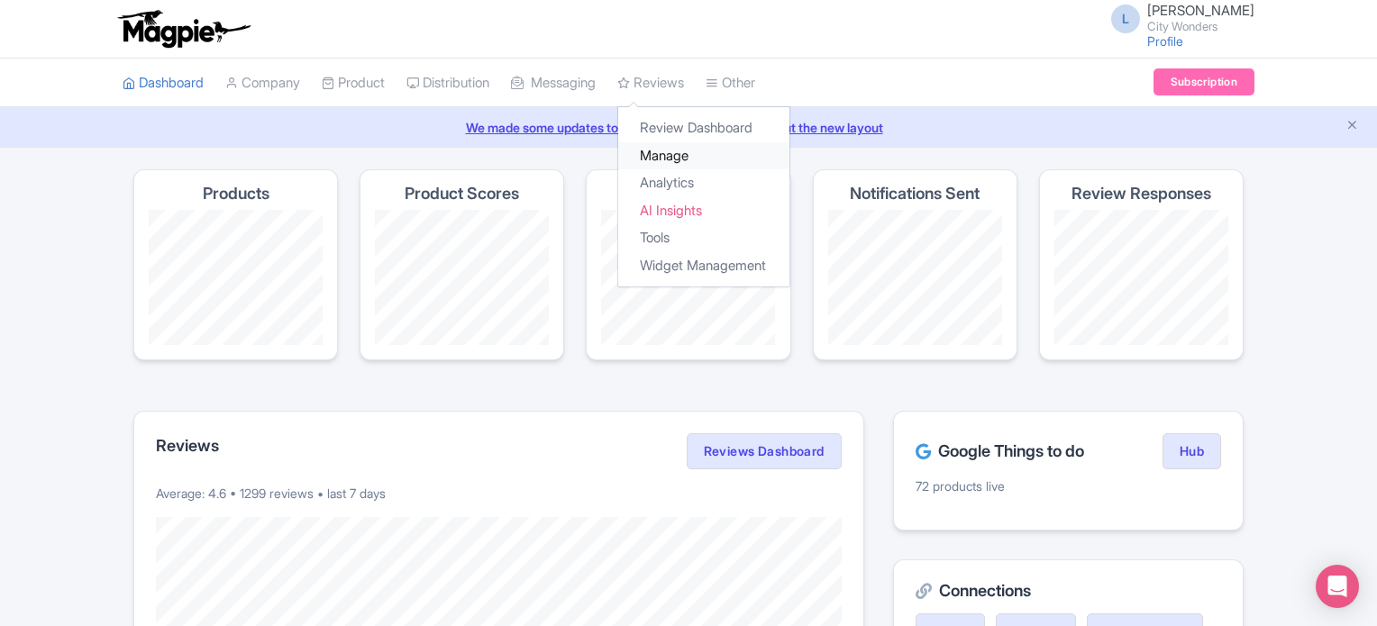
click at [678, 154] on link "Manage" at bounding box center [703, 156] width 171 height 28
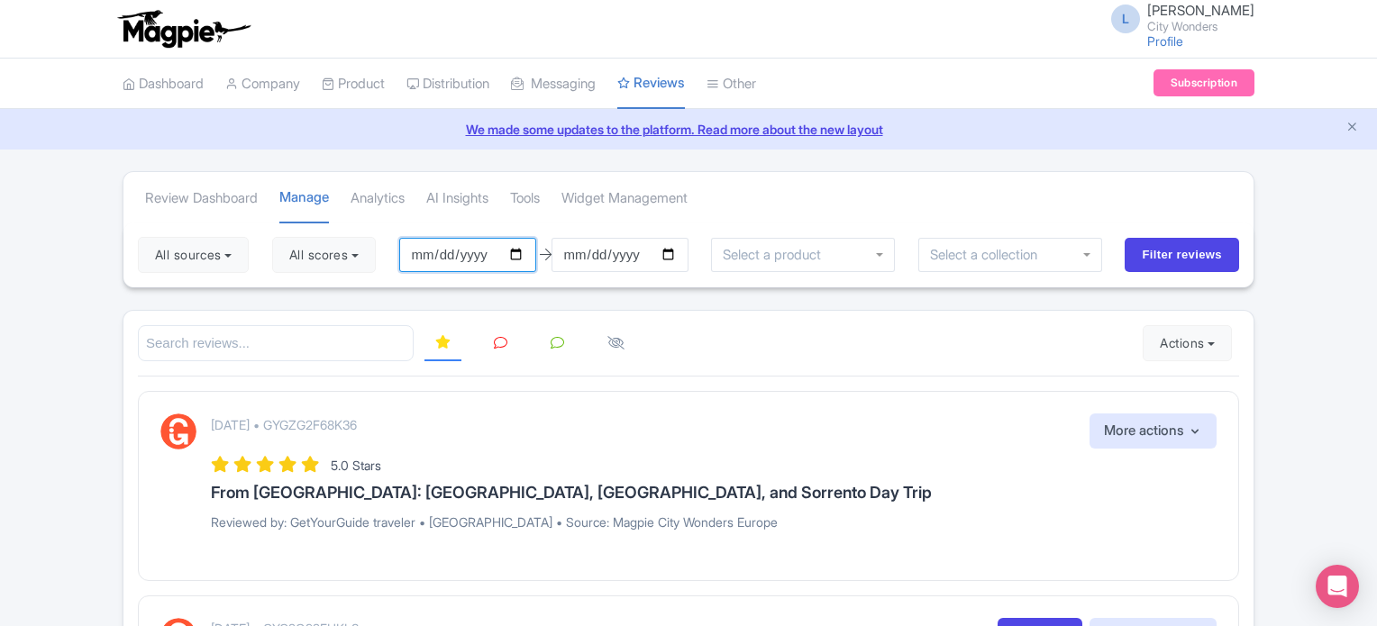
click at [526, 257] on input "[DATE]" at bounding box center [467, 255] width 137 height 34
click at [523, 257] on input "[DATE]" at bounding box center [467, 255] width 137 height 34
type input "[DATE]"
click at [370, 252] on button "All scores" at bounding box center [324, 255] width 104 height 36
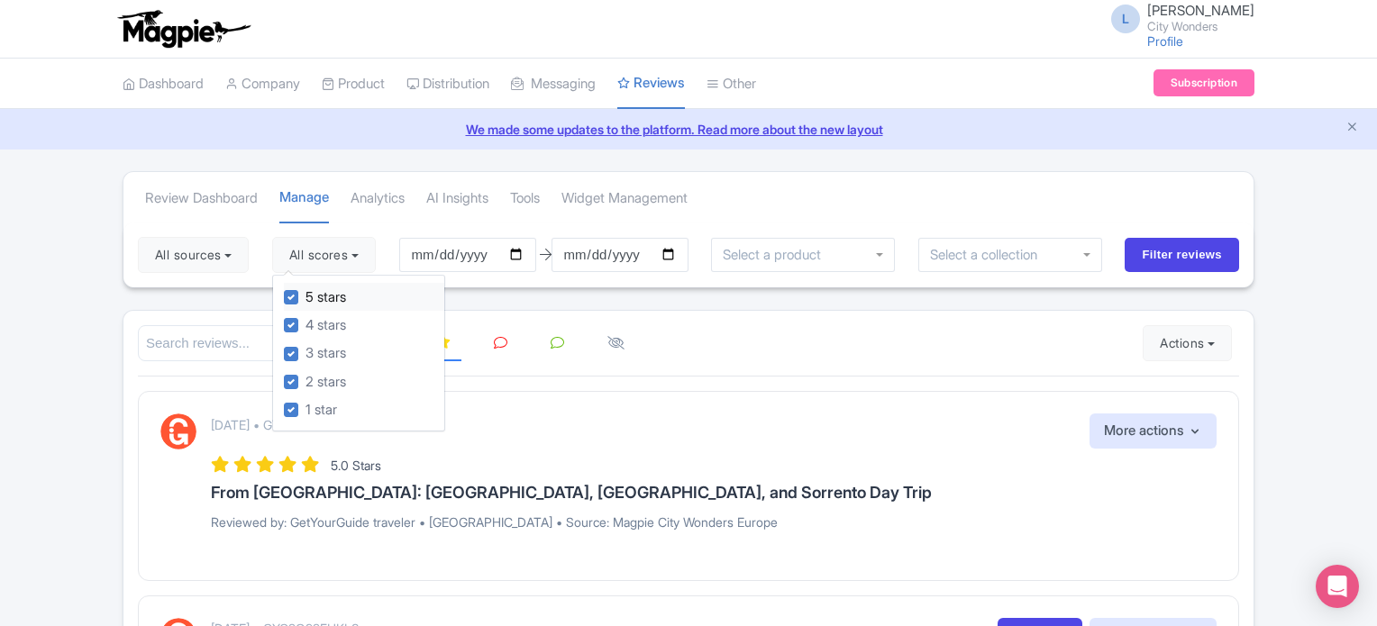
drag, startPoint x: 298, startPoint y: 294, endPoint x: 291, endPoint y: 333, distance: 40.3
click at [306, 295] on label "5 stars" at bounding box center [326, 297] width 41 height 21
click at [306, 295] on input "5 stars" at bounding box center [312, 293] width 12 height 12
checkbox input "false"
click at [306, 321] on label "4 stars" at bounding box center [326, 325] width 41 height 21
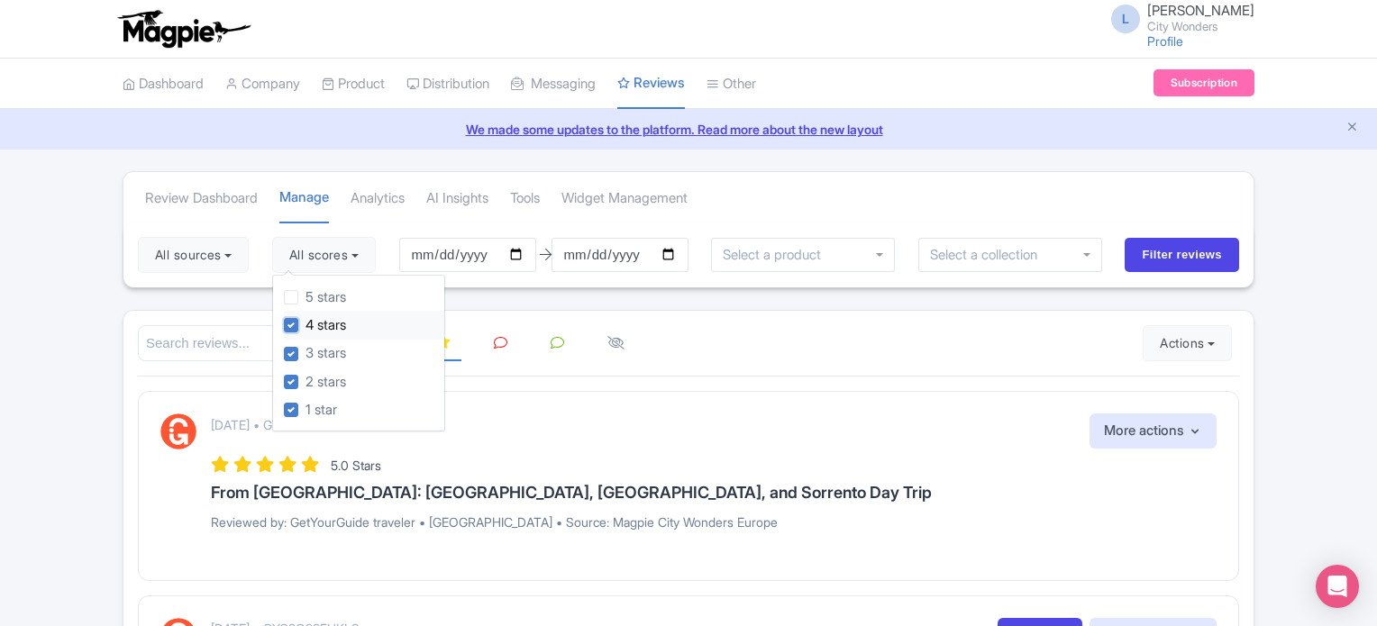
click at [306, 321] on input "4 stars" at bounding box center [312, 321] width 12 height 12
checkbox input "false"
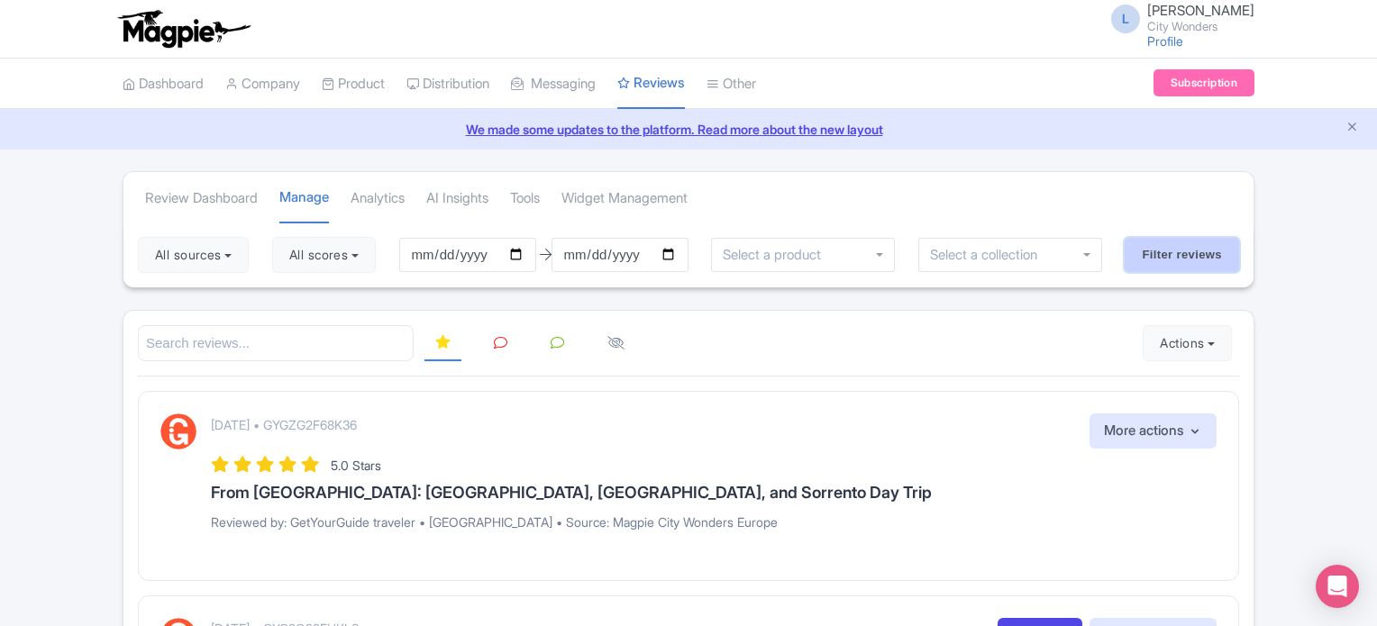
click at [1151, 248] on input "Filter reviews" at bounding box center [1182, 255] width 114 height 34
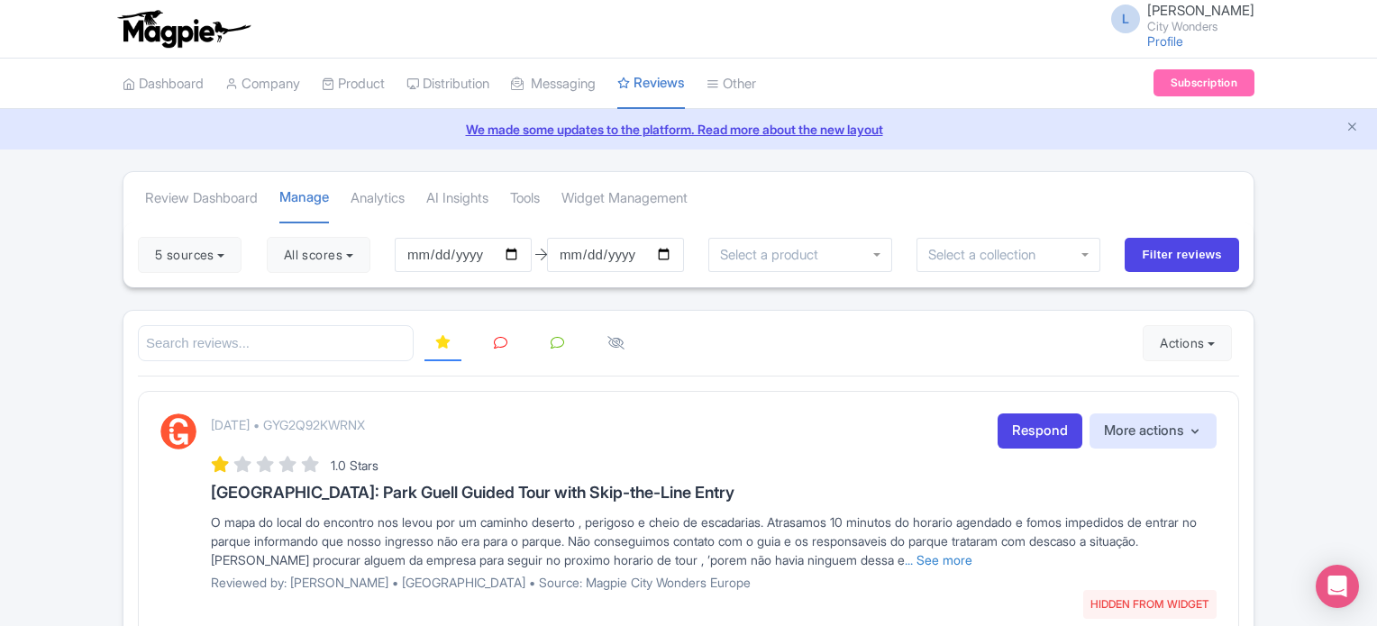
click at [498, 342] on icon at bounding box center [501, 343] width 14 height 14
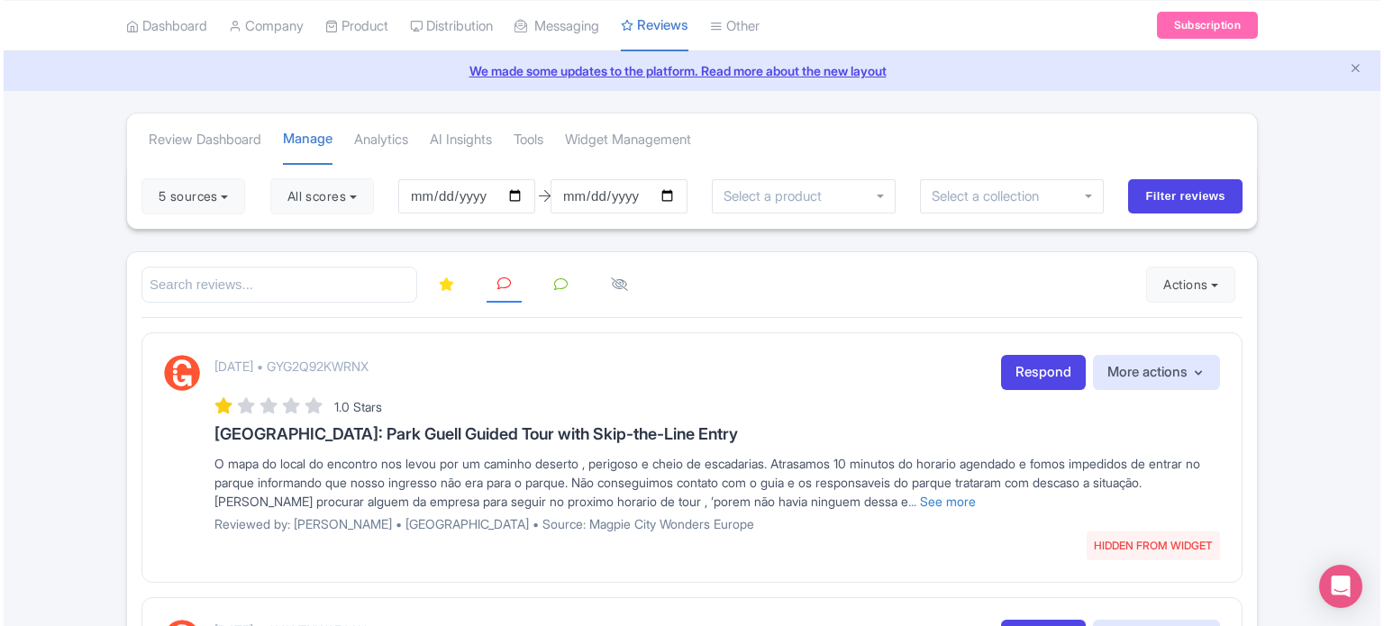
scroll to position [90, 0]
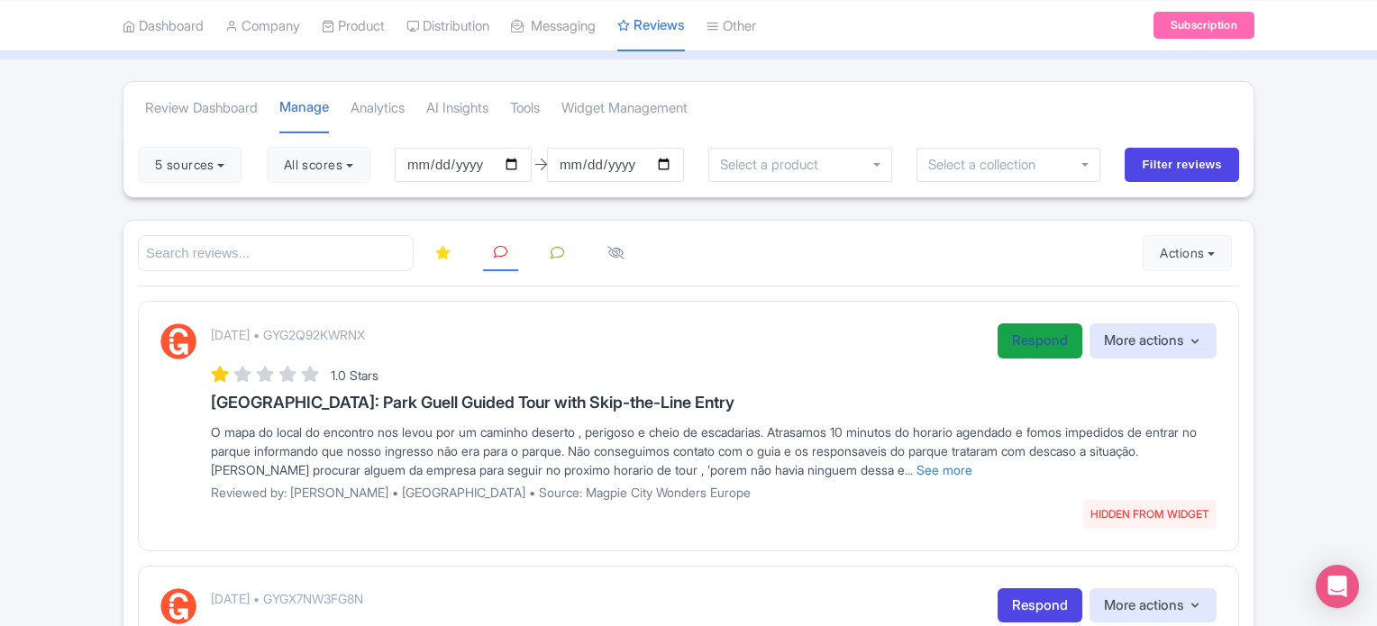
click at [1044, 329] on link "Respond" at bounding box center [1040, 341] width 85 height 35
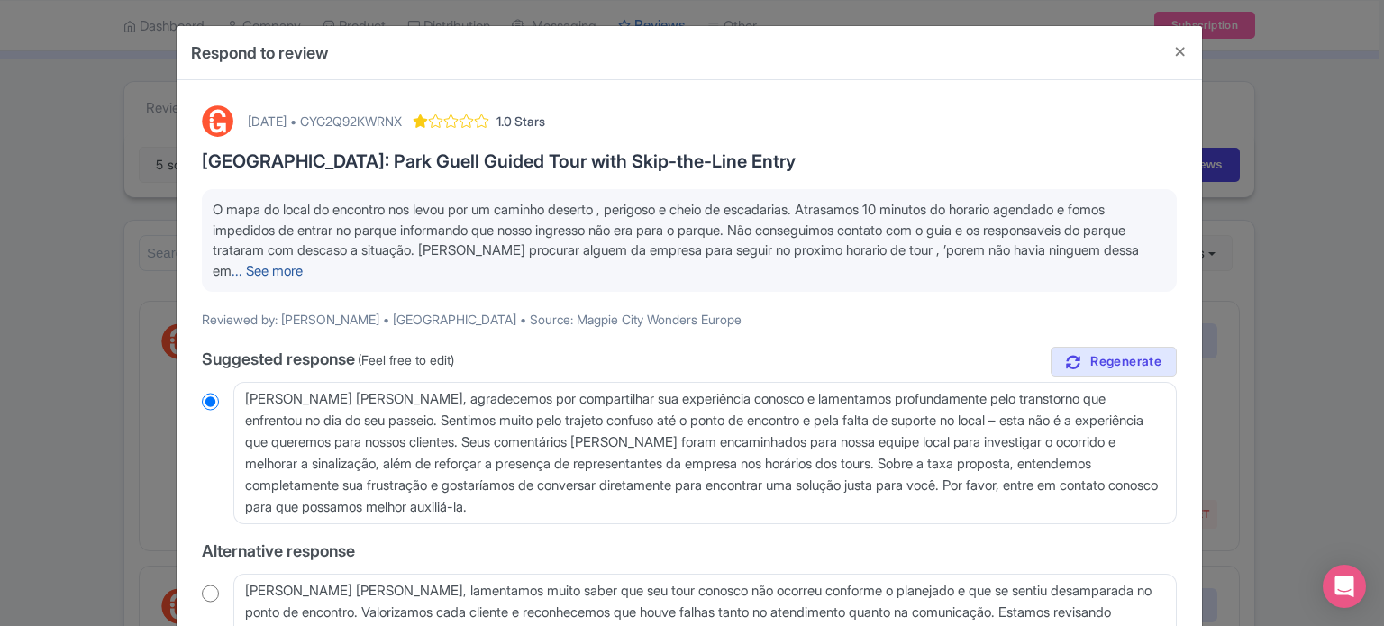
click at [303, 266] on link "... See more" at bounding box center [267, 270] width 71 height 17
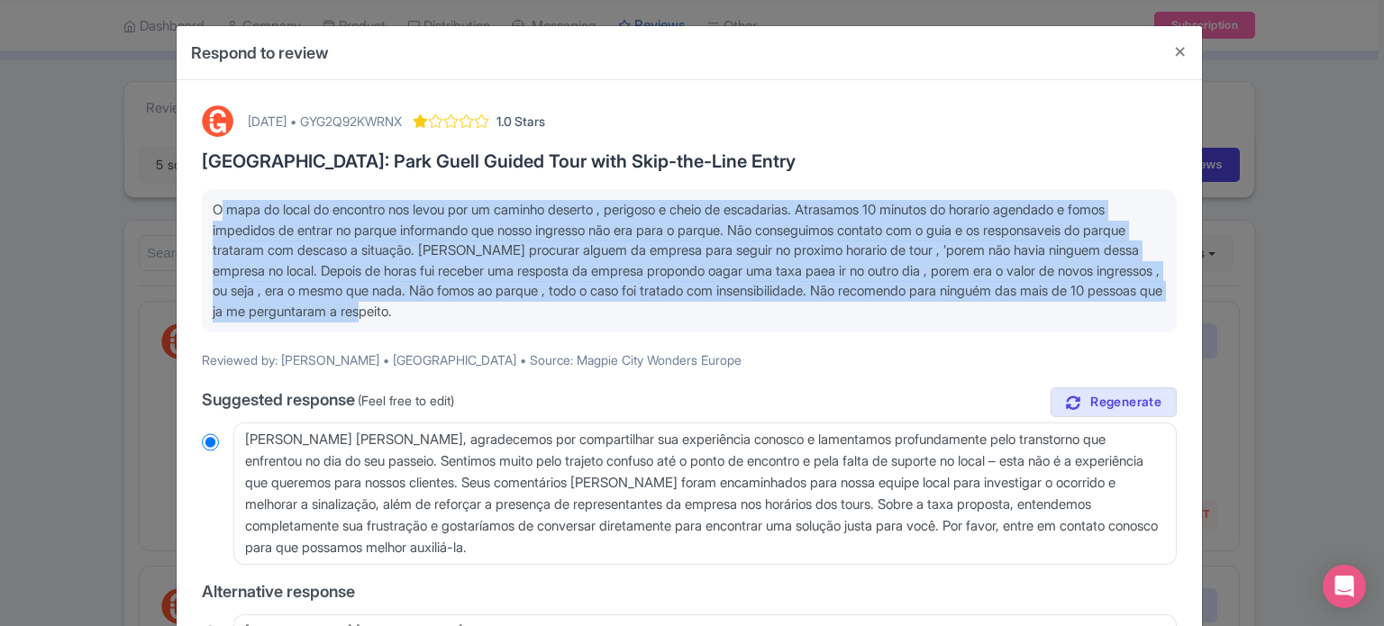
drag, startPoint x: 679, startPoint y: 312, endPoint x: 191, endPoint y: 211, distance: 498.8
click at [191, 211] on div "September 24, 2025 • GYG2Q92KWRNX 1.0 Stars Barcelona: Park Guell Guided Tour w…" at bounding box center [689, 510] width 997 height 831
copy span "O mapa do local do encontro nos levou por um caminho deserto , perigoso e cheio…"
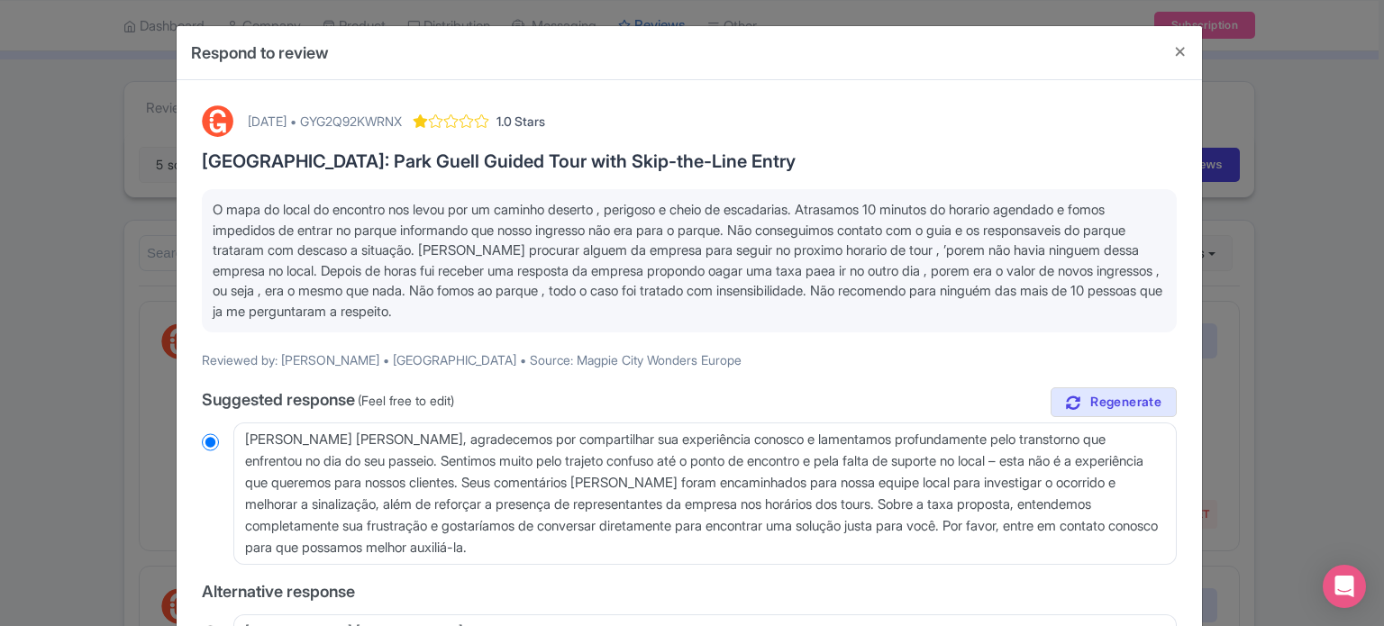
click at [402, 118] on div "[DATE] • GYG2Q92KWRNX" at bounding box center [325, 121] width 154 height 19
copy div "GYG2Q92KWRNX"
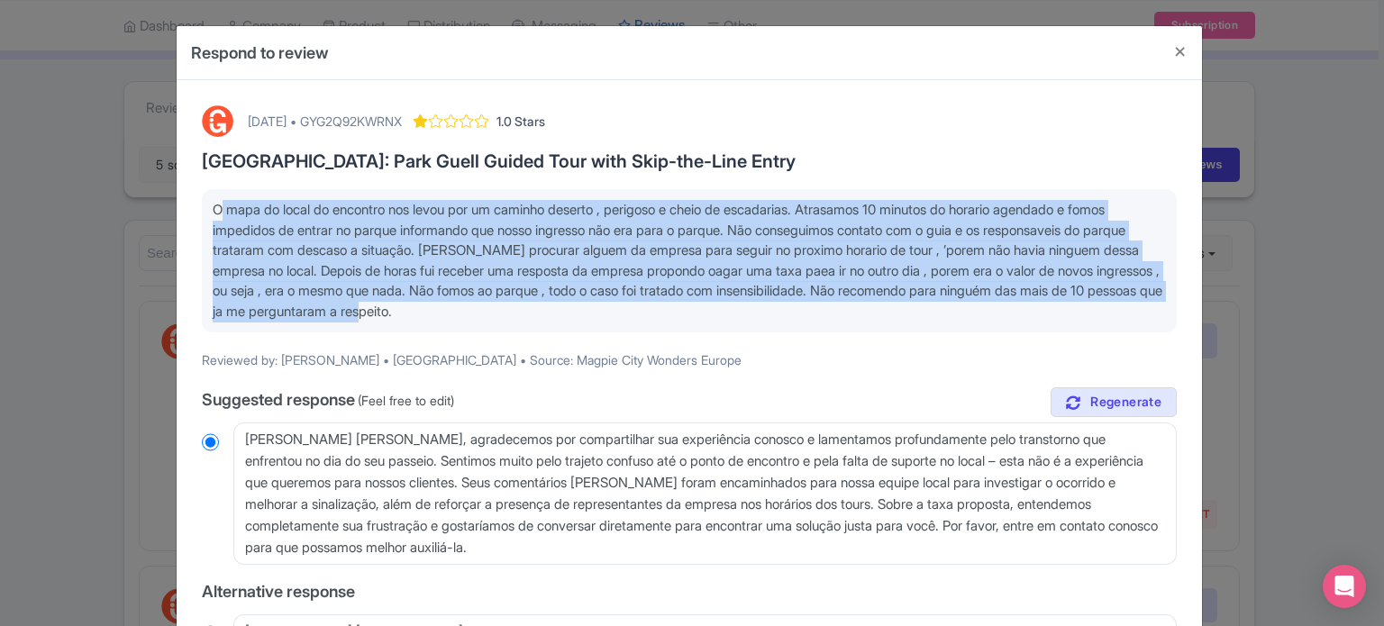
drag, startPoint x: 676, startPoint y: 314, endPoint x: 171, endPoint y: 211, distance: 515.0
click at [171, 211] on div "Respond to review September 24, 2025 • GYG2Q92KWRNX 1.0 Stars Barcelona: Park G…" at bounding box center [692, 313] width 1384 height 626
copy span "O mapa do local do encontro nos levou por um caminho deserto , perigoso e cheio…"
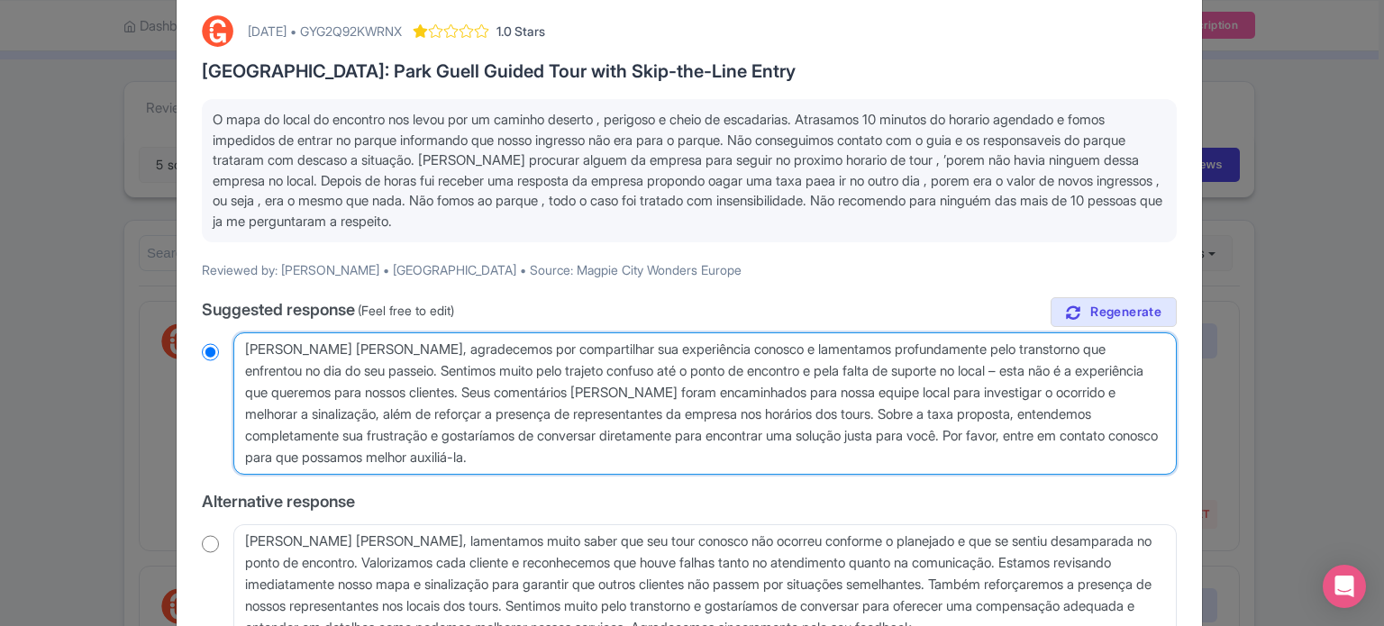
drag, startPoint x: 556, startPoint y: 453, endPoint x: 220, endPoint y: 331, distance: 357.8
click at [220, 331] on div "true Suggested response (Feel free to edit) Cara Gabriela, agradecemos por comp…" at bounding box center [689, 536] width 975 height 479
paste textarea "Dear Guest, lamentamos que tenha perdido o tour e entendemos a sua frustração. …"
type textarea "Dear Guest, lamentamos que tenha perdido o tour e entendemos a sua frustração. …"
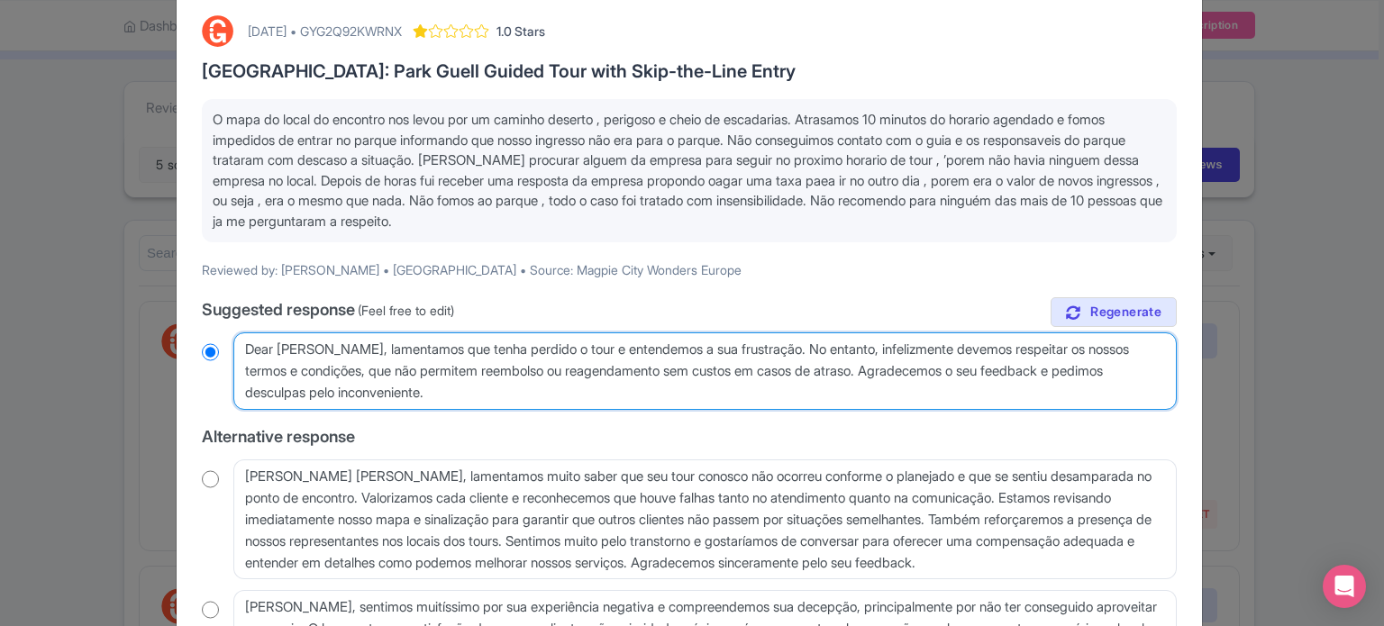
radio input "true"
type textarea "Cara Gabriela, agradecemos por compartilhar sua experiência conosco e lamentamo…"
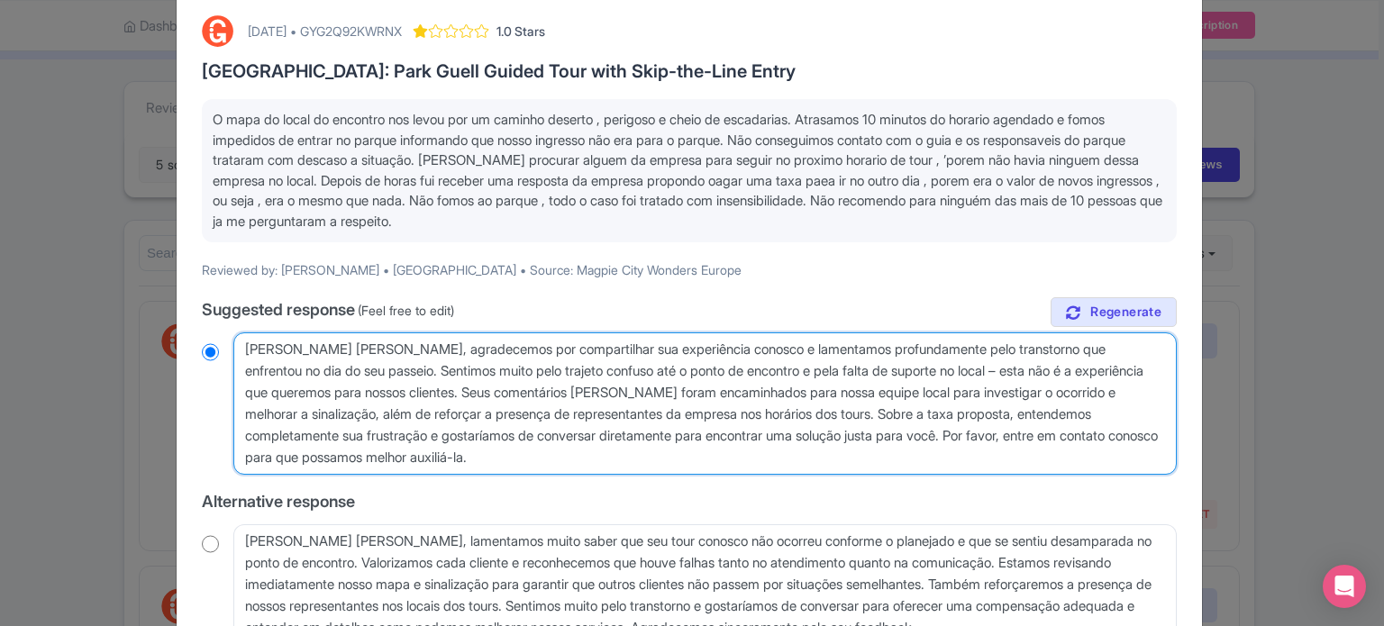
radio input "true"
click at [552, 461] on textarea "Cara Gabriela, agradecemos por compartilhar sua experiência conosco e lamentamo…" at bounding box center [705, 404] width 944 height 142
drag, startPoint x: 547, startPoint y: 456, endPoint x: 334, endPoint y: 334, distance: 245.0
click at [334, 334] on textarea "Cara Gabriela, agradecemos por compartilhar sua experiência conosco e lamentamo…" at bounding box center [705, 404] width 944 height 142
paste textarea "Dear Guest, lamentamos que tenha perdido o tour e entendemos a sua frustração. …"
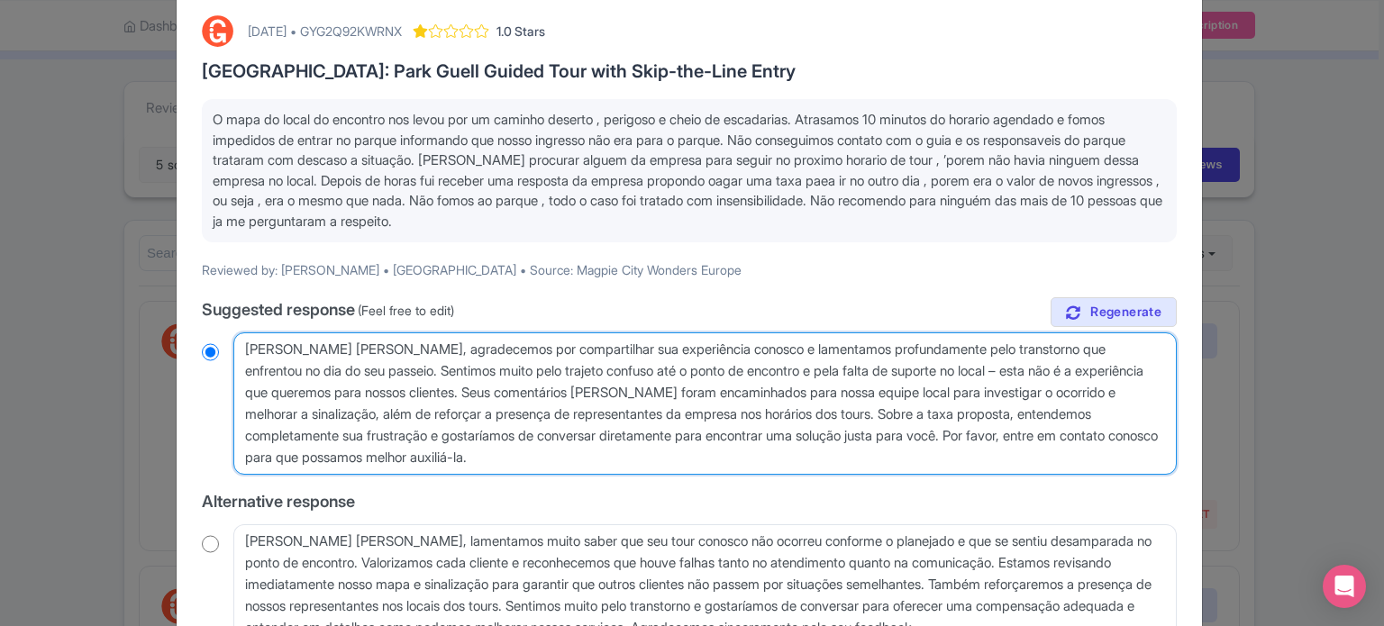
type textarea "Cara Gabriela,Dear Guest, lamentamos que tenha perdido o tour e entendemos a su…"
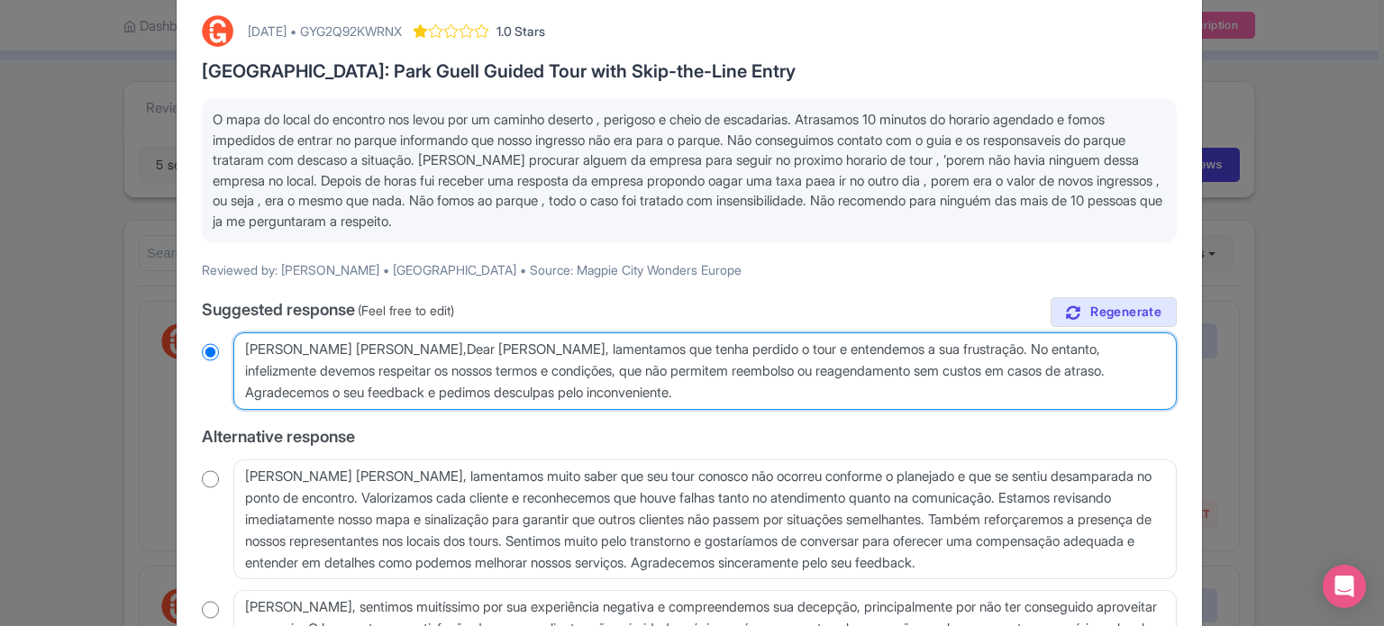
radio input "true"
drag, startPoint x: 411, startPoint y: 345, endPoint x: 336, endPoint y: 338, distance: 75.1
click at [336, 338] on textarea "Cara Gabriela, agradecemos por compartilhar sua experiência conosco e lamentamo…" at bounding box center [705, 372] width 944 height 78
type textarea "Cara Gabriela,lamentamos que tenha perdido o tour e entendemos a sua frustração…"
radio input "true"
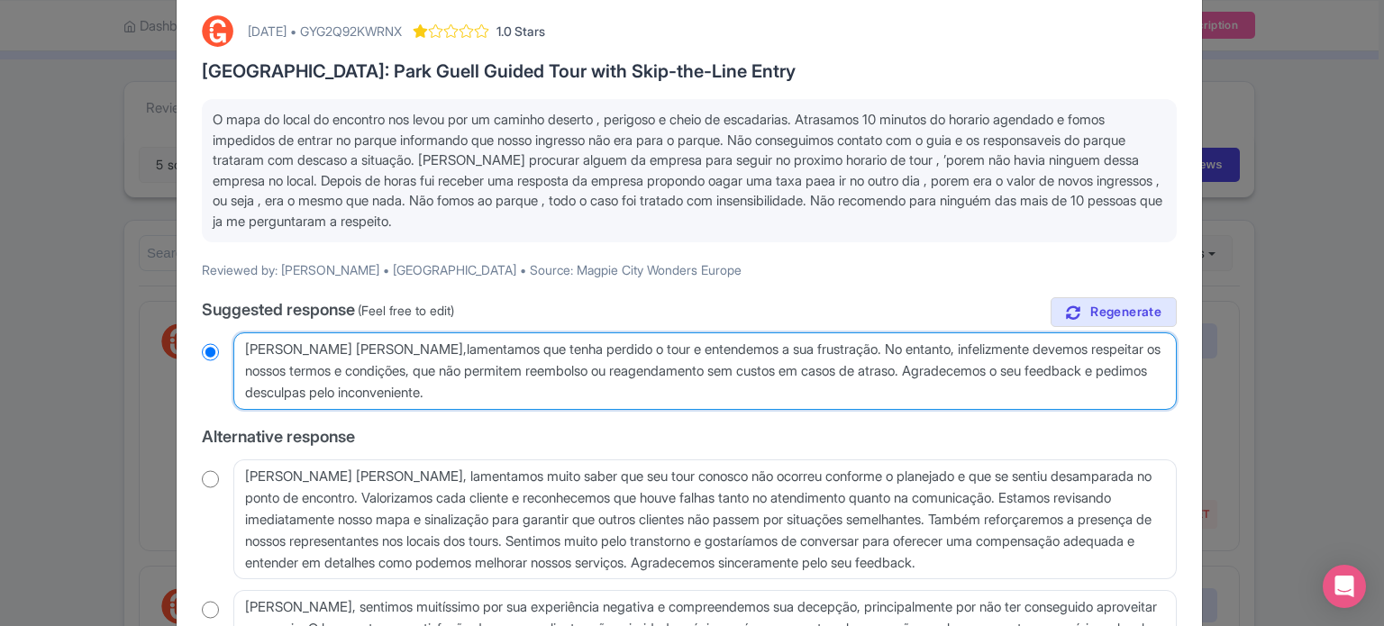
type textarea "Cara Gabriela, lamentamos que tenha perdido o tour e entendemos a sua frustraçã…"
radio input "true"
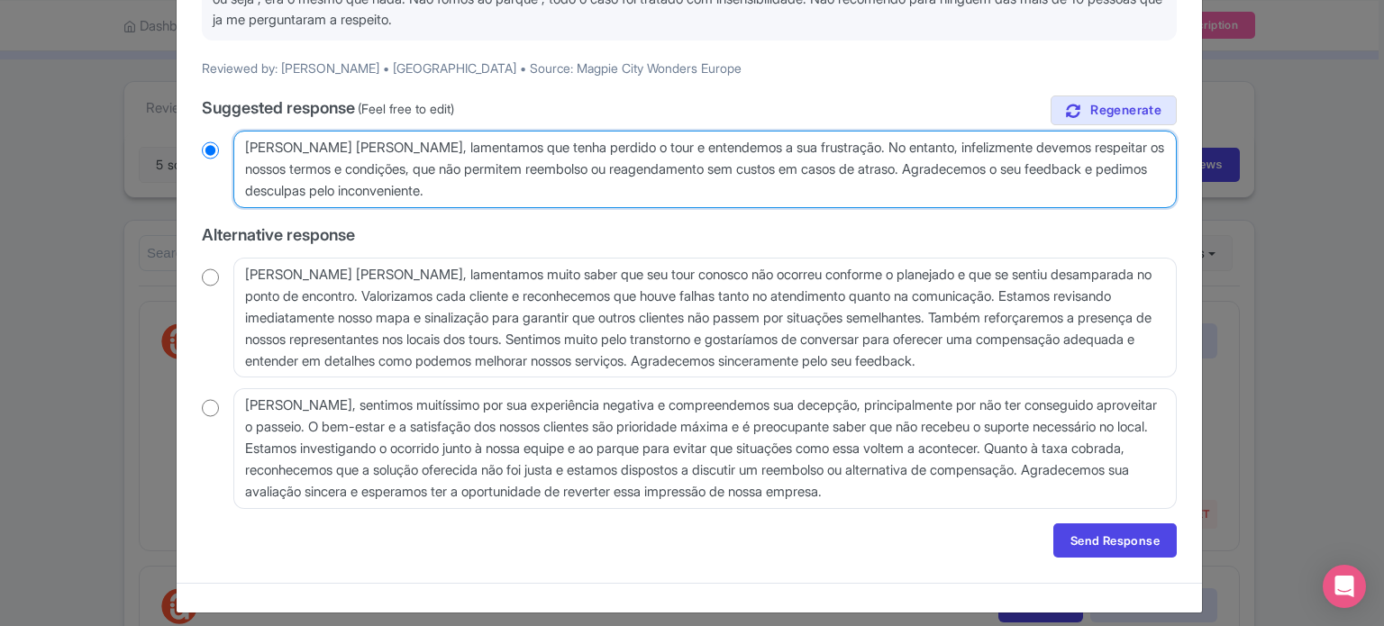
scroll to position [303, 0]
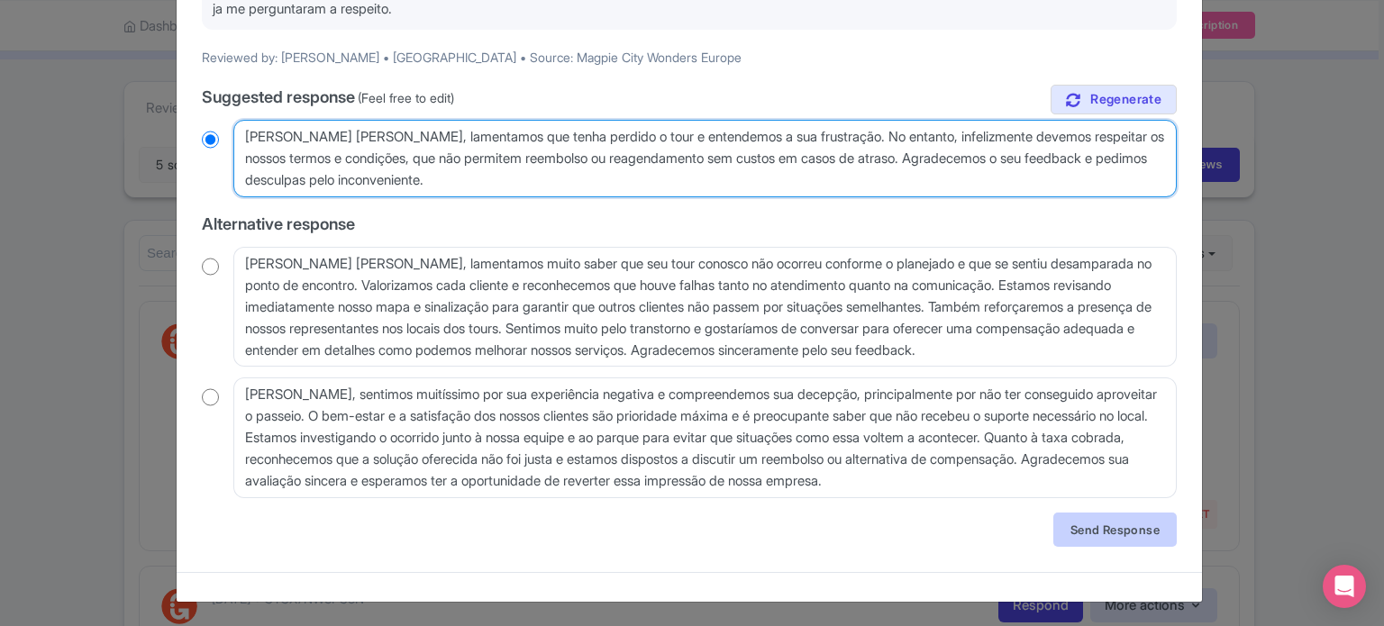
type textarea "Cara Gabriela, lamentamos que tenha perdido o tour e entendemos a sua frustraçã…"
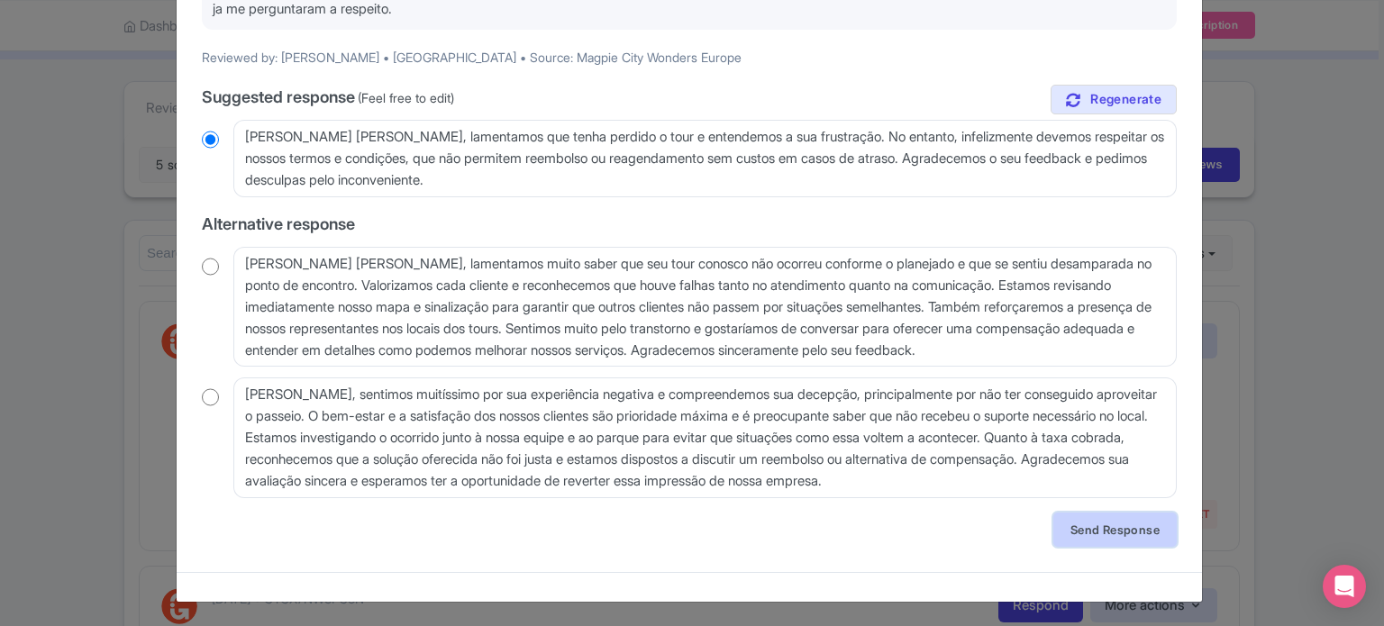
click at [1122, 524] on link "Send Response" at bounding box center [1114, 530] width 123 height 34
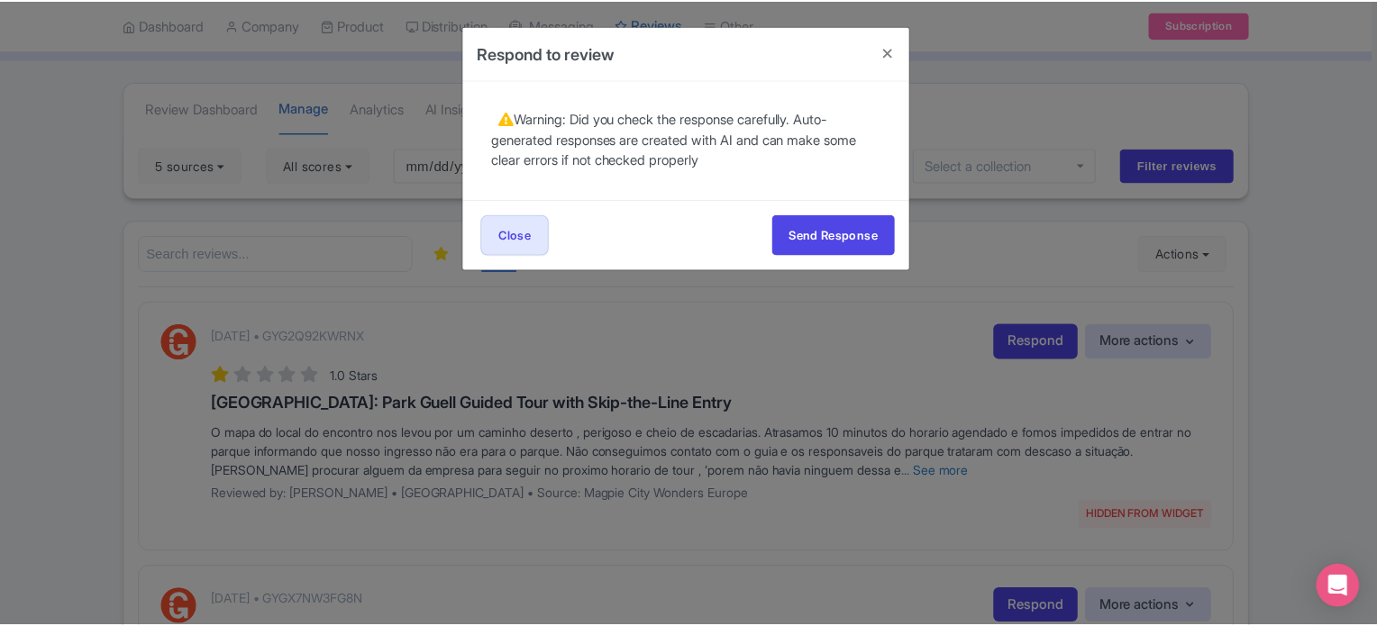
scroll to position [0, 0]
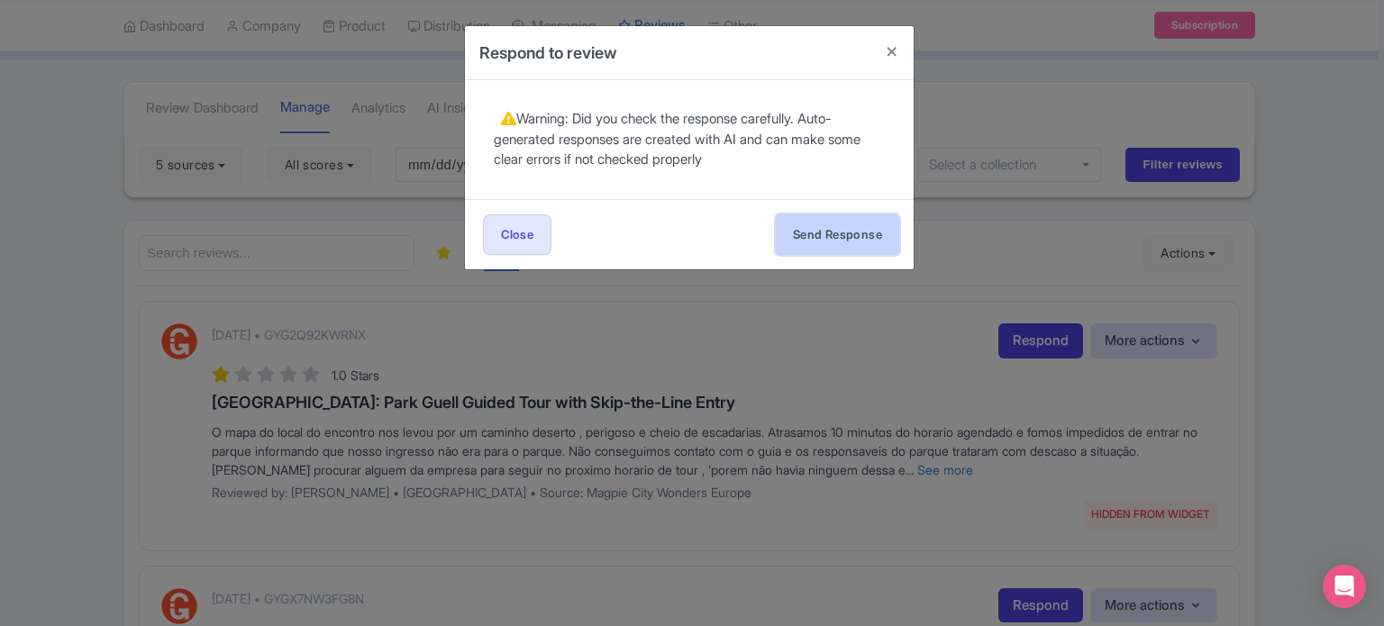
click at [807, 234] on button "Send Response" at bounding box center [837, 234] width 123 height 41
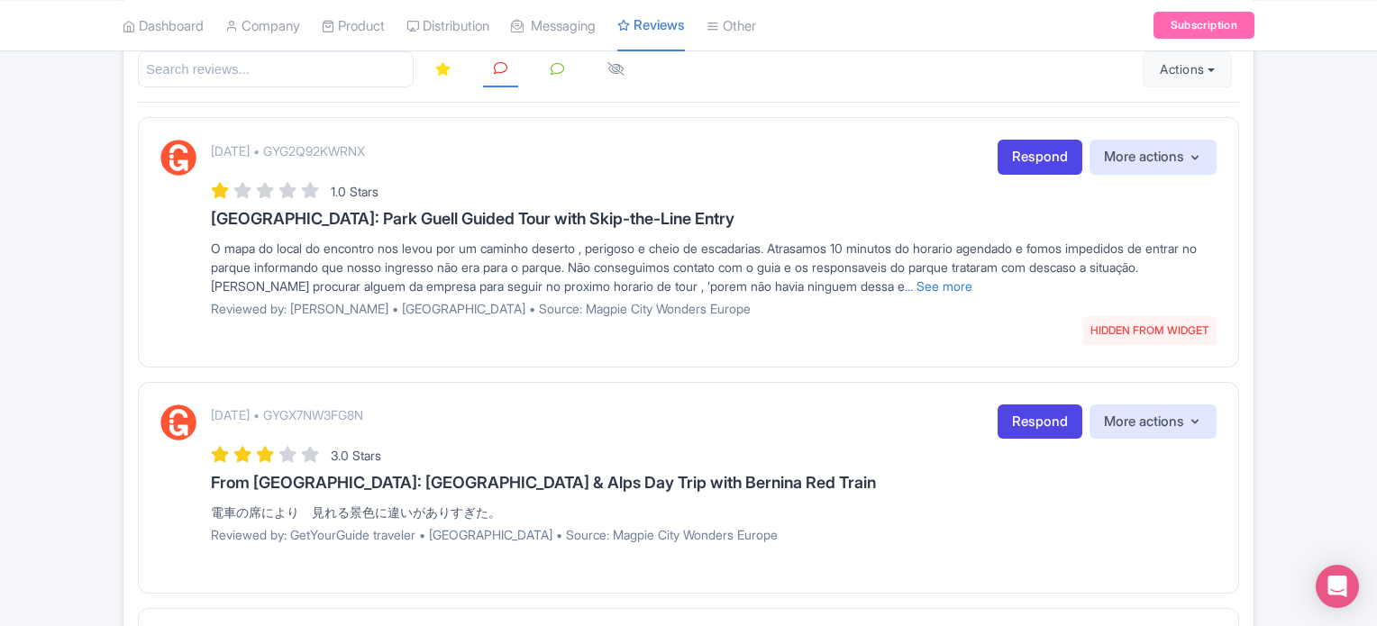
scroll to position [360, 0]
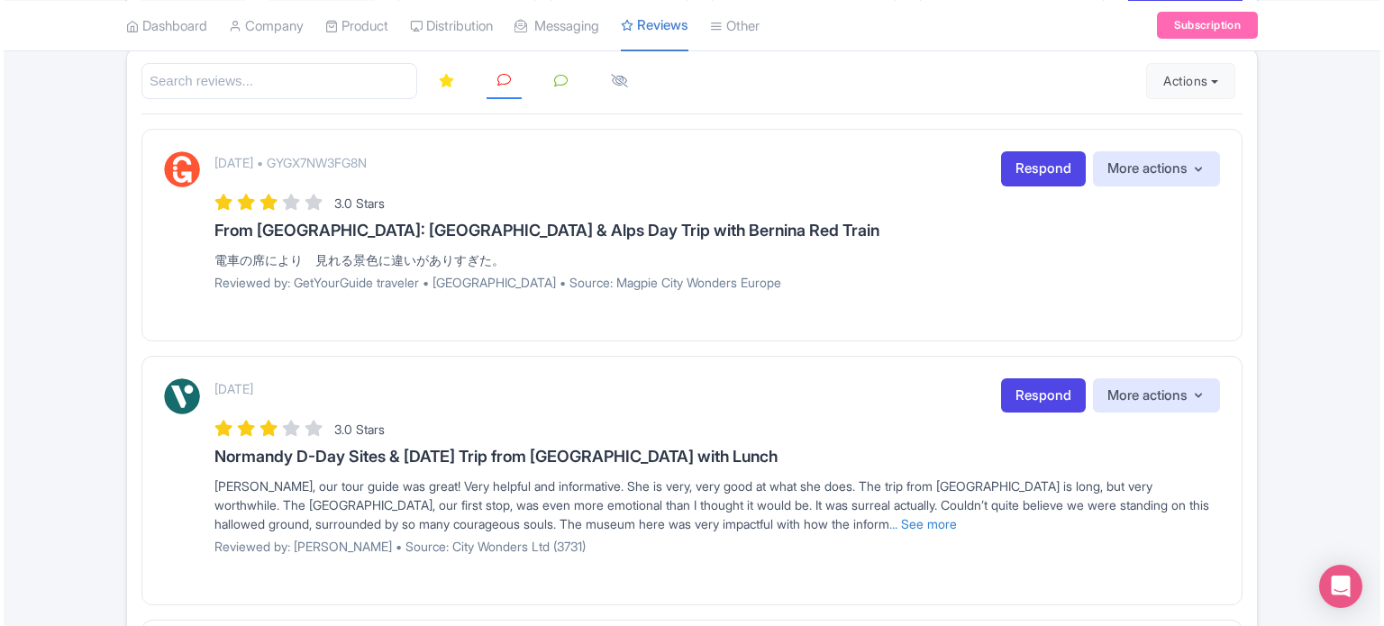
scroll to position [270, 0]
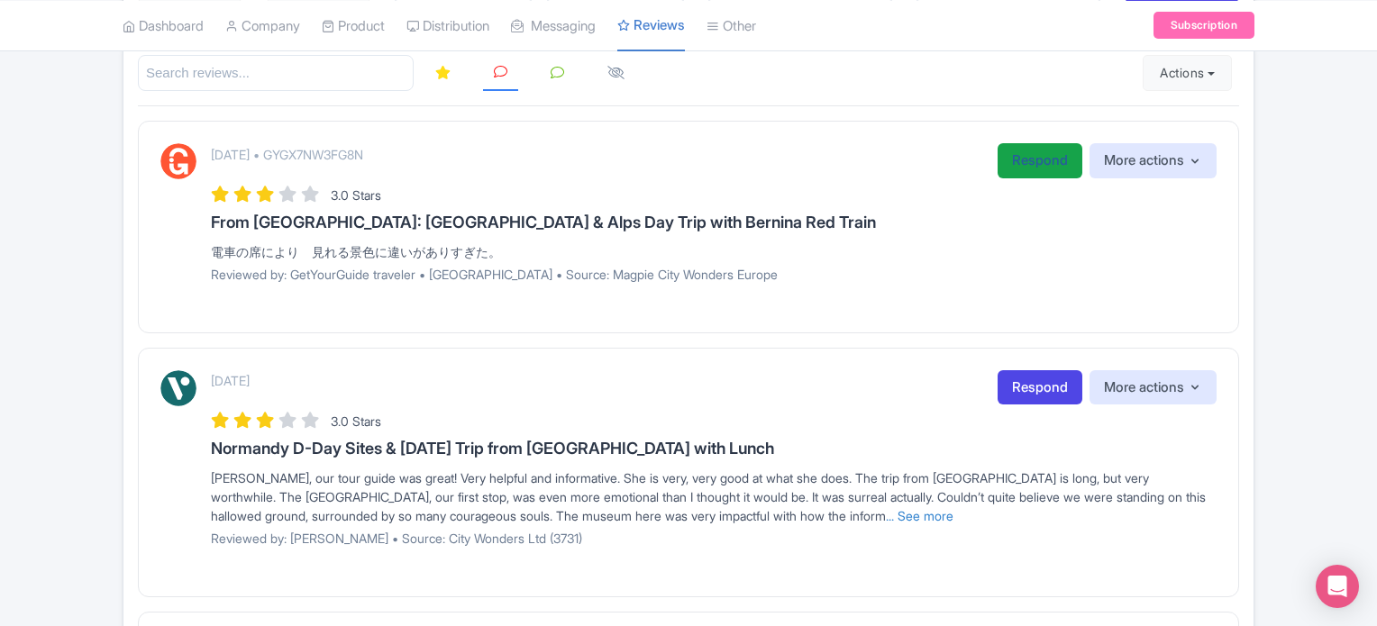
click at [1013, 156] on link "Respond" at bounding box center [1040, 160] width 85 height 35
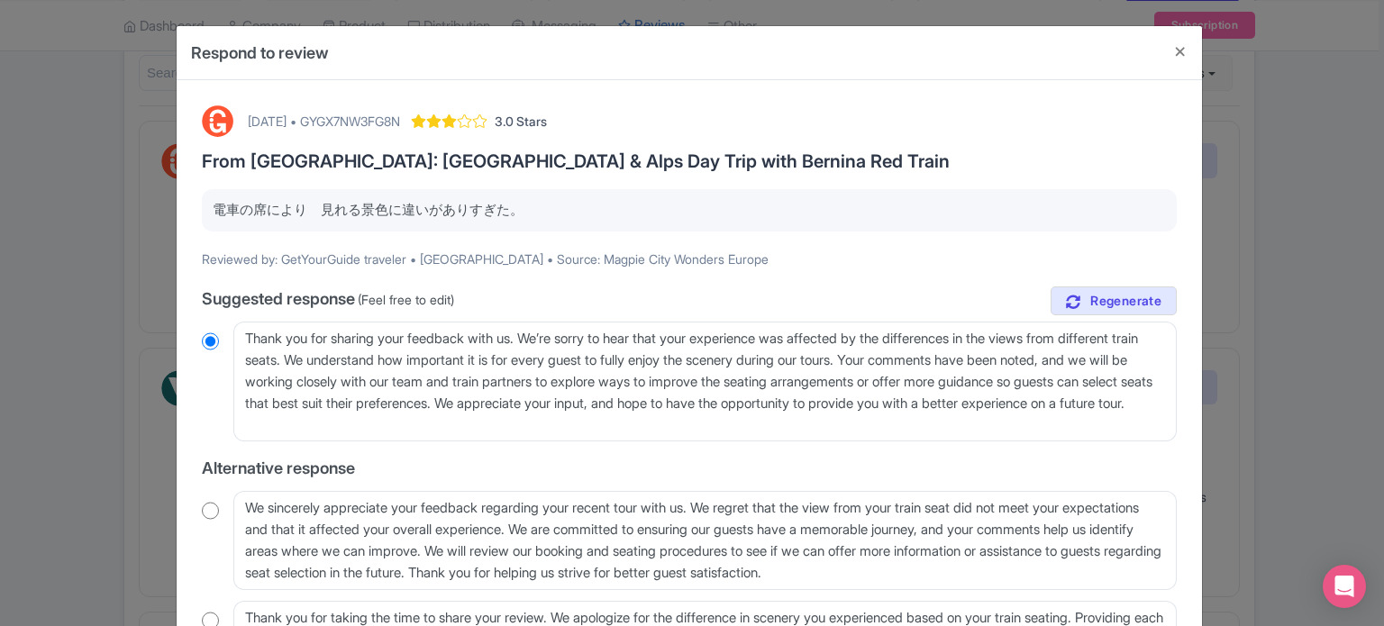
click at [436, 203] on p "電車の席により　見れる景色に違いがありすぎた。" at bounding box center [689, 210] width 953 height 21
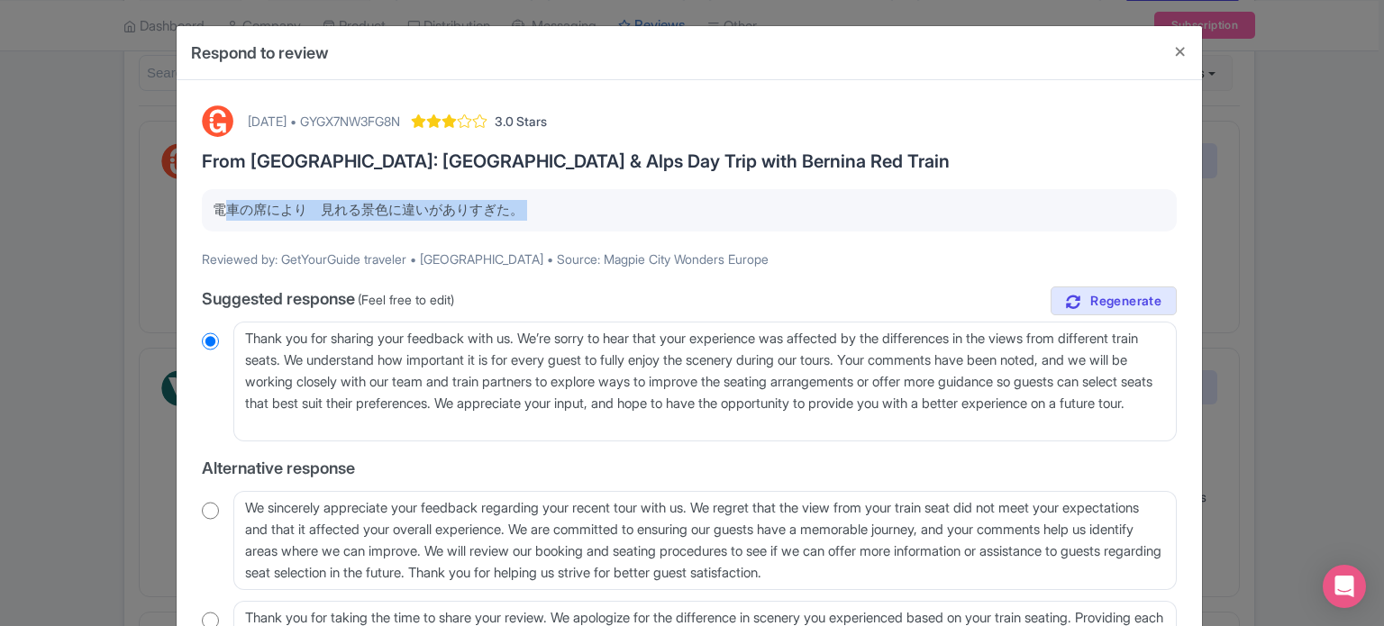
click at [436, 203] on p "電車の席により　見れる景色に違いがありすぎた。" at bounding box center [689, 210] width 953 height 21
copy div "電車の席により　見れる景色に違いがありすぎた。"
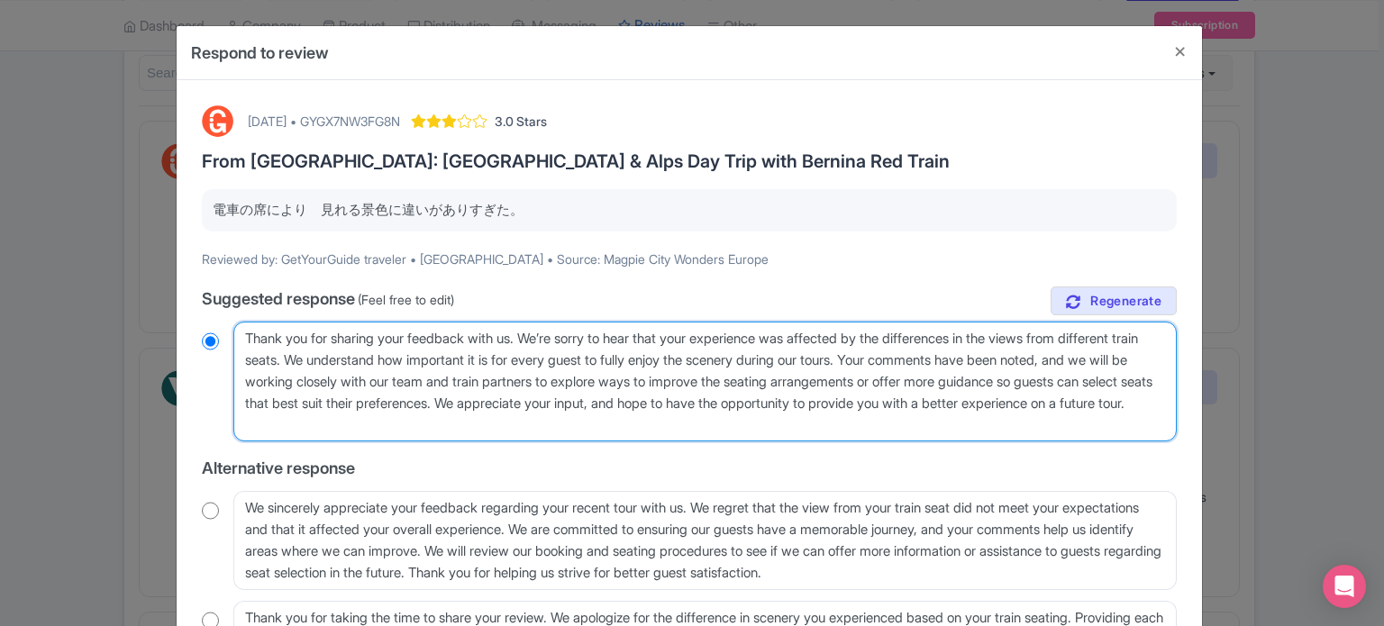
drag, startPoint x: 529, startPoint y: 421, endPoint x: 222, endPoint y: 325, distance: 321.8
click at [222, 325] on div "Thank you for sharing your feedback with us. We’re sorry to hear that your expe…" at bounding box center [689, 382] width 975 height 121
paste textarea "お客様へ 貴重なご意見ありがとうございます。座席によって景色の見え方が異なる点につきましては、当方で調整することが難しいためご了承ください。少しでも快適にお過…"
type textarea "お客様へ 貴重なご意見ありがとうございます。座席によって景色の見え方が異なる点につきましては、当方で調整することが難しいためご了承ください。少しでも快適にお過…"
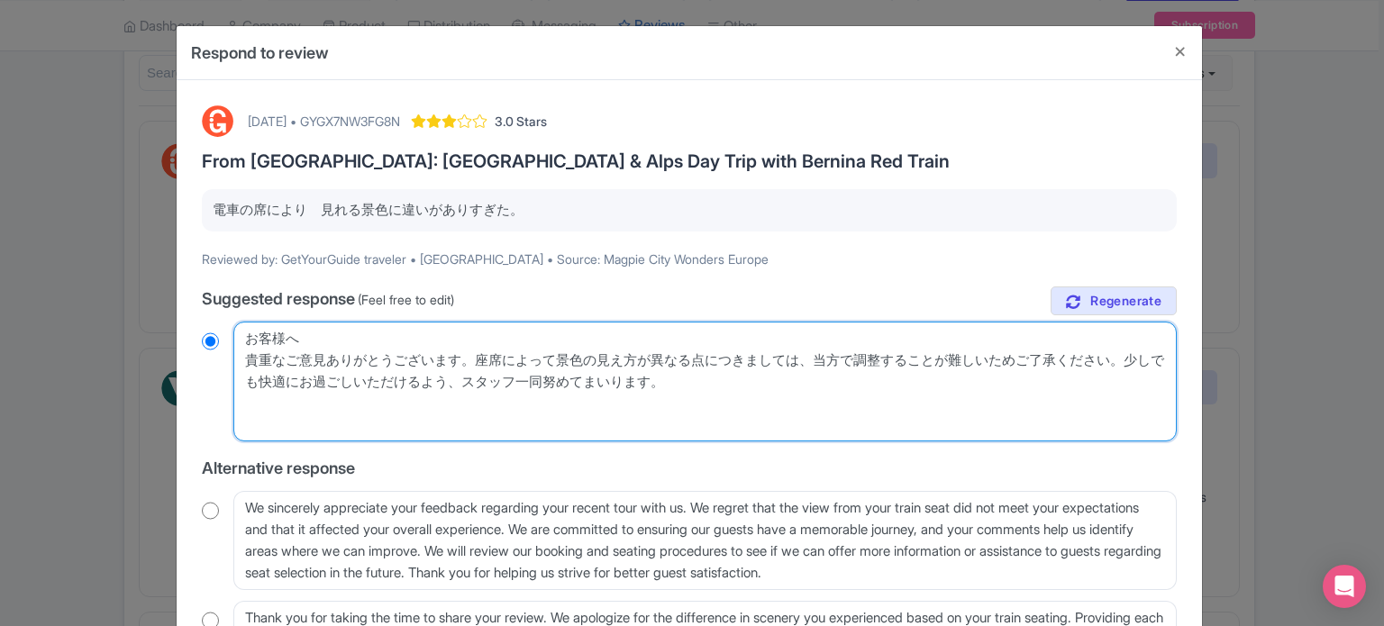
radio input "true"
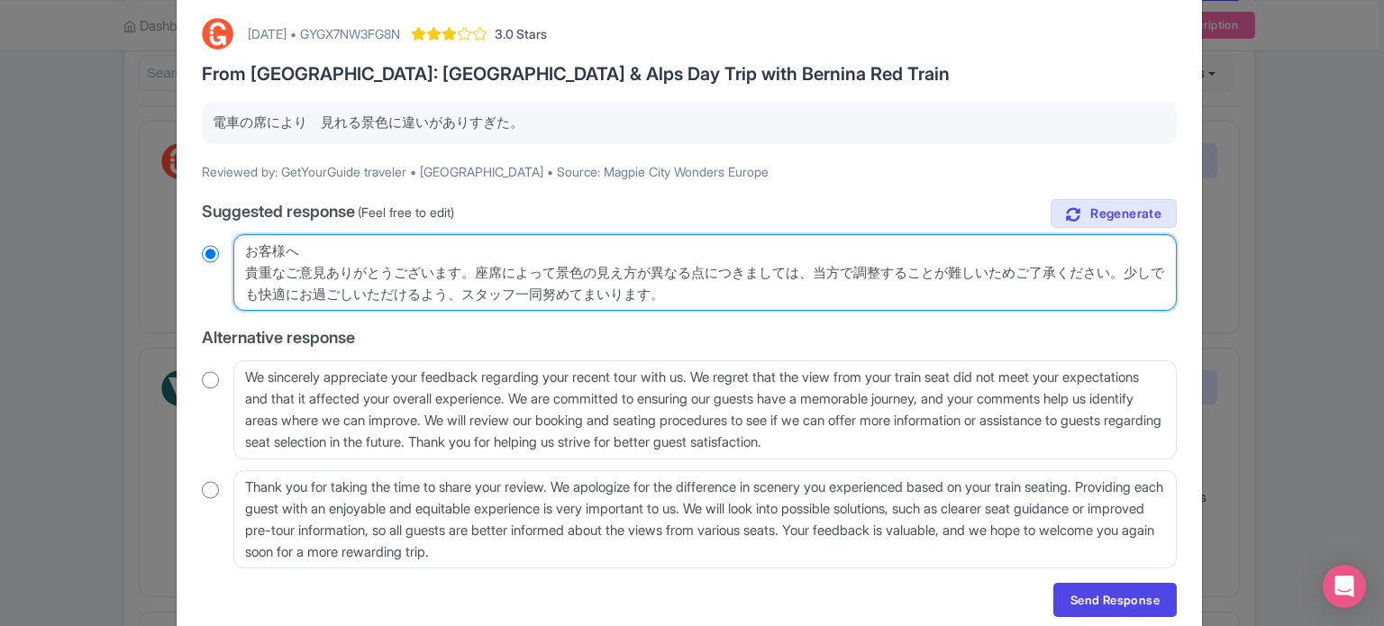
scroll to position [159, 0]
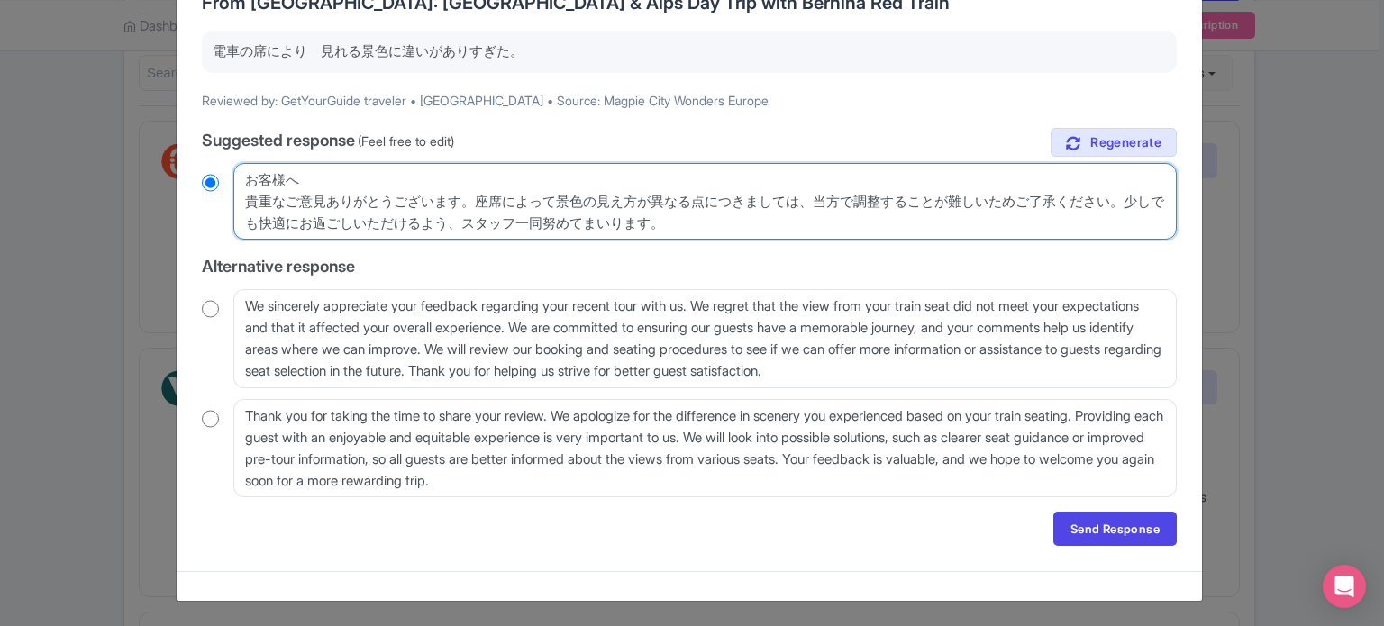
click at [238, 199] on textarea "Thank you for sharing your feedback with us. We’re sorry to hear that your expe…" at bounding box center [705, 202] width 944 height 78
type textarea "お客様へ貴重なご意見ありがとうございます。座席によって景色の見え方が異なる点につきましては、当方で調整することが難しいためご了承ください。少しでも快適にお過ご…"
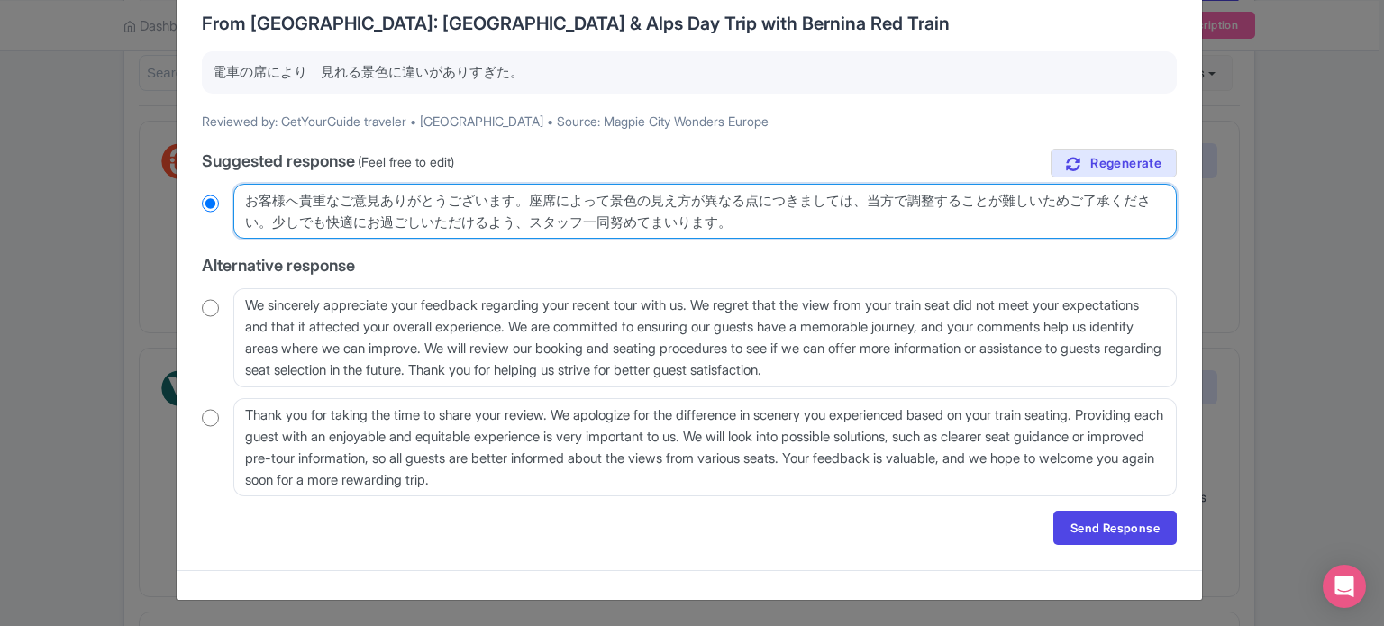
radio input "true"
type textarea "お客様へ 貴重なご意見ありがとうございます。座席によって景色の見え方が異なる点につきましては、当方で調整することが難しいためご了承ください。少しでも快適にお過…"
radio input "true"
type textarea "お客様へ 貴重なご意見ありがとうございます。座席によって景色の見え方が異なる点につきましては、当方で調整することが難しいためご了承ください。少しでも快適にお過…"
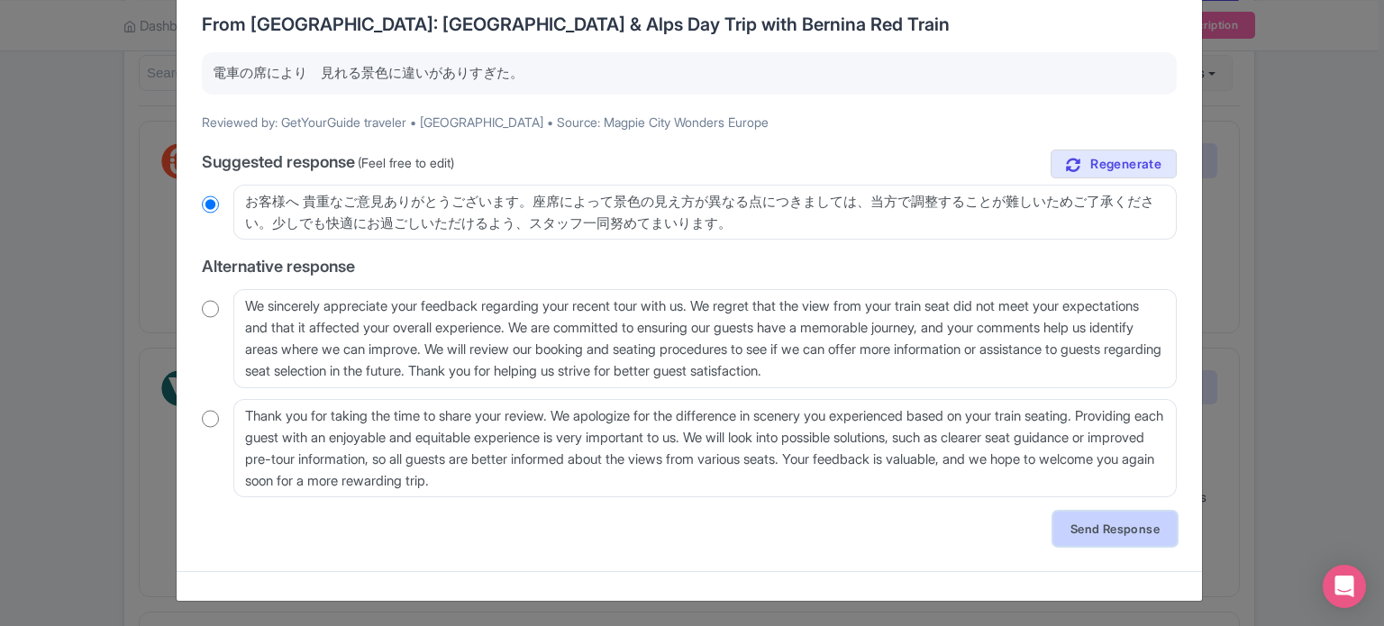
click at [1080, 529] on link "Send Response" at bounding box center [1114, 529] width 123 height 34
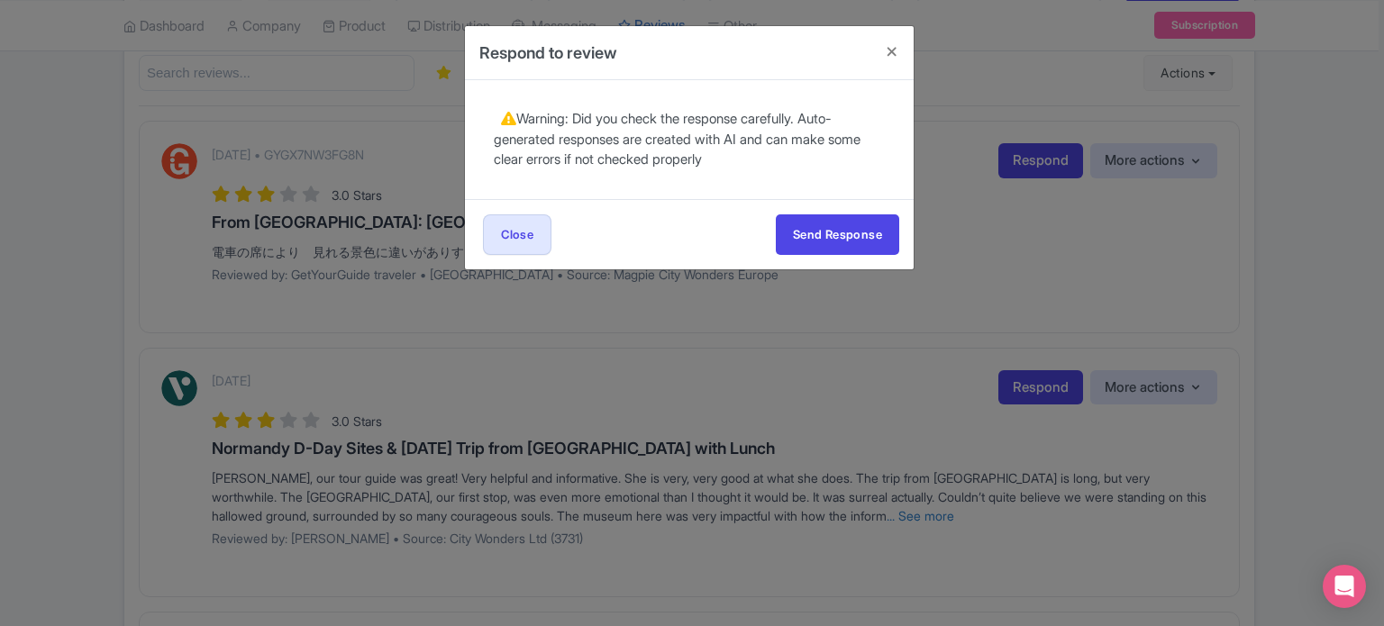
scroll to position [0, 0]
click at [844, 233] on button "Send Response" at bounding box center [837, 234] width 123 height 41
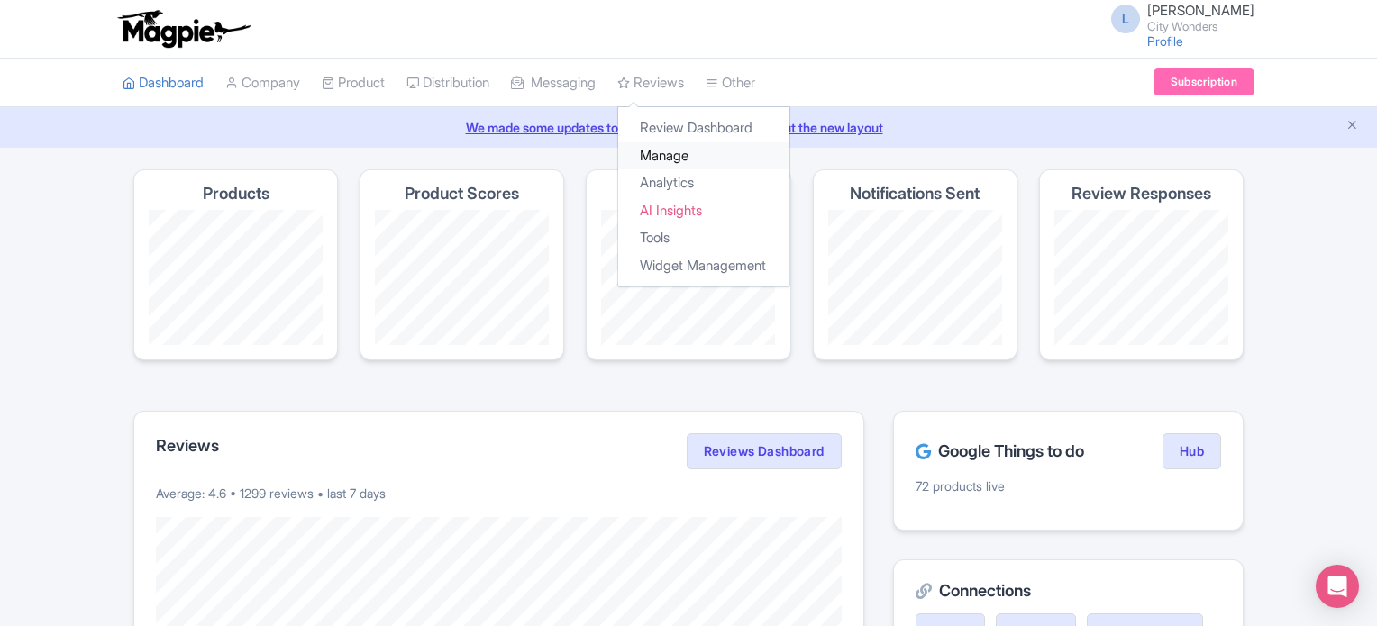
click at [686, 144] on link "Manage" at bounding box center [703, 156] width 171 height 28
click at [678, 159] on link "Manage" at bounding box center [703, 156] width 171 height 28
